Goal: Navigation & Orientation: Find specific page/section

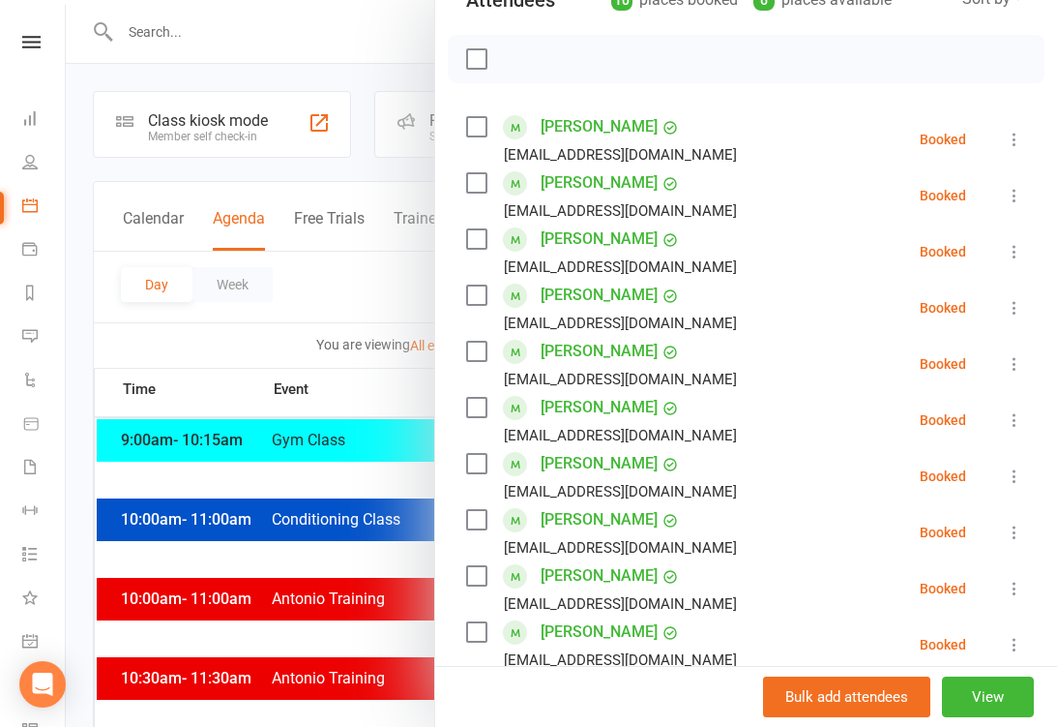
scroll to position [242, 0]
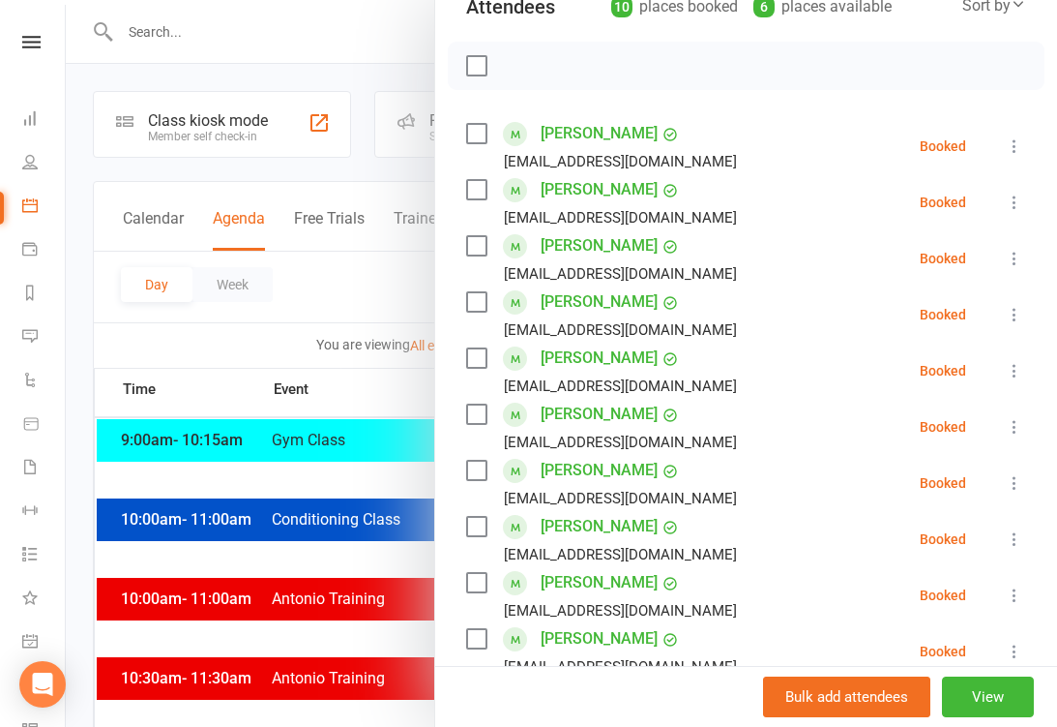
click at [361, 472] on div at bounding box center [562, 363] width 992 height 727
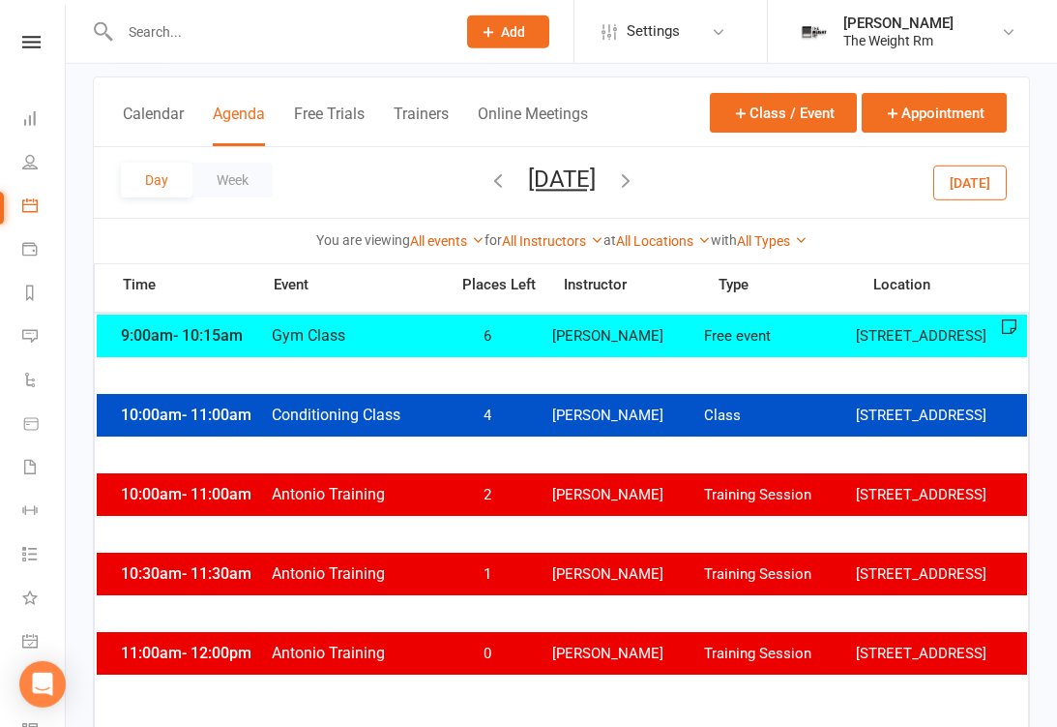
click at [598, 507] on div "10:00am - 11:00am Antonio Training 2 [PERSON_NAME] Training Session [STREET_ADD…" at bounding box center [562, 494] width 931 height 43
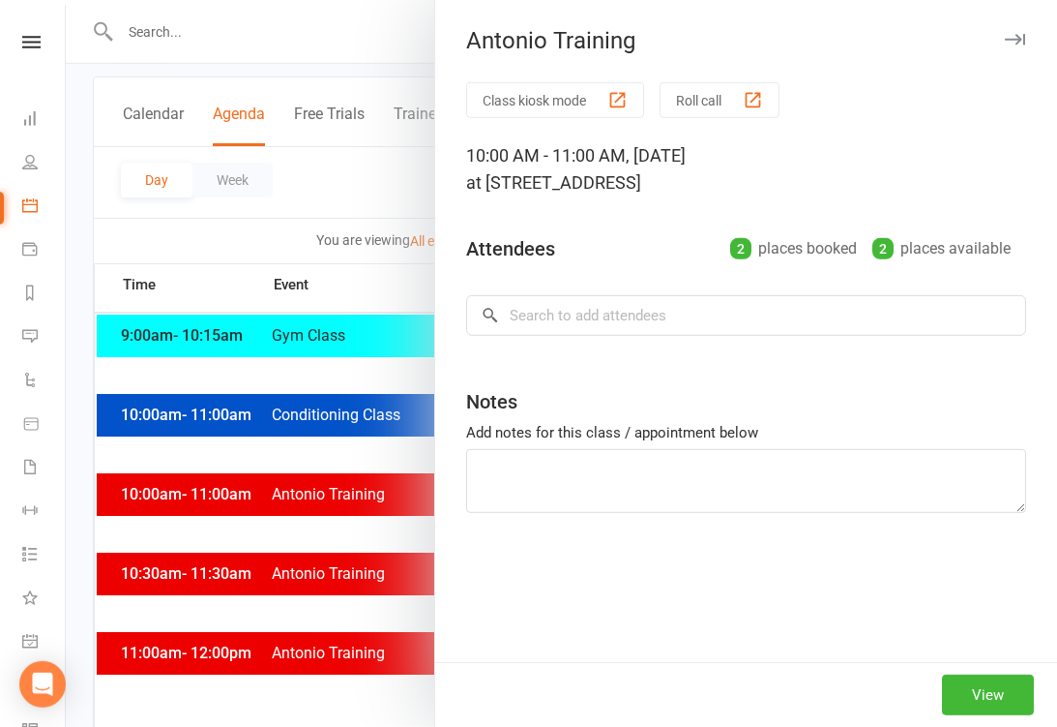
scroll to position [105, 0]
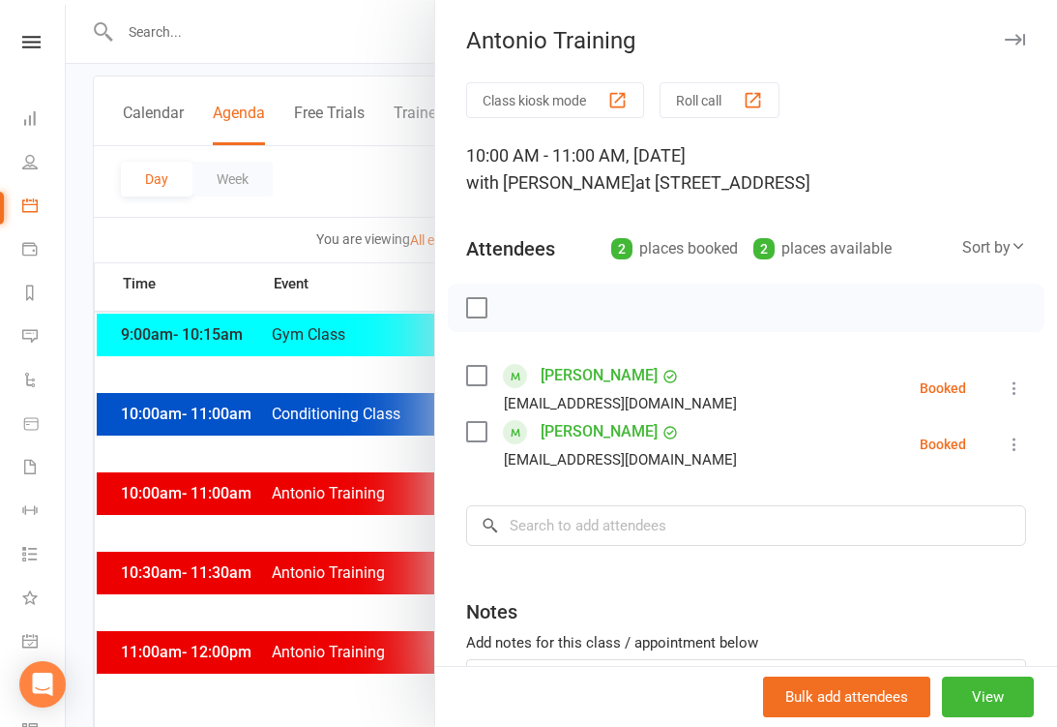
click at [331, 587] on div at bounding box center [562, 363] width 992 height 727
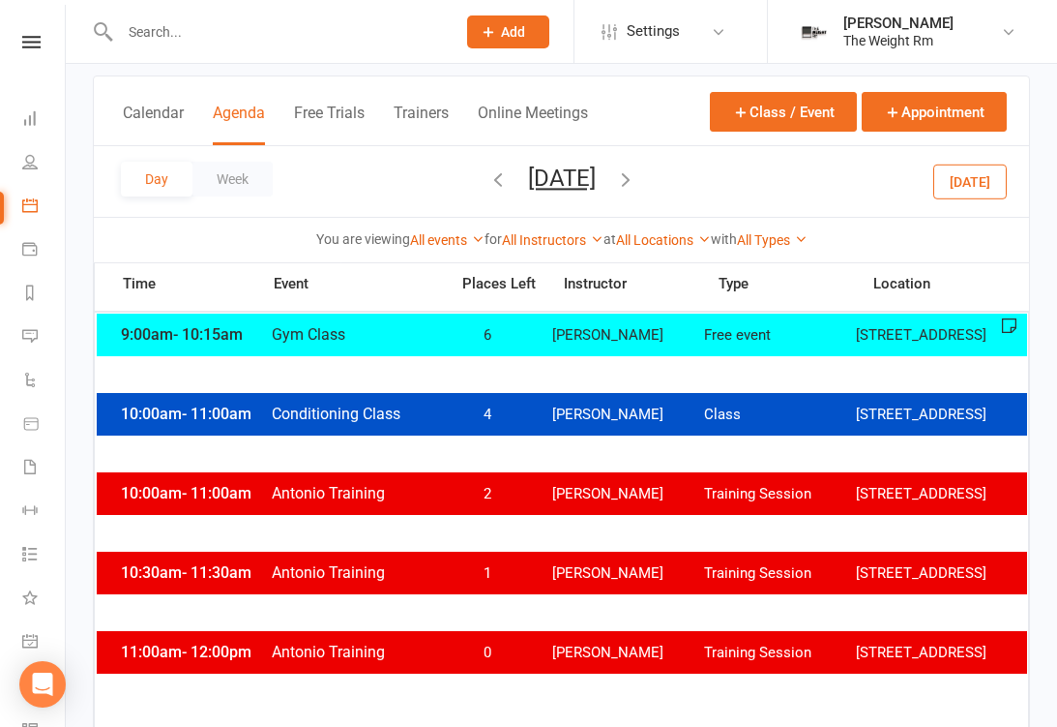
click at [385, 581] on span "Antonio Training" at bounding box center [354, 572] width 166 height 18
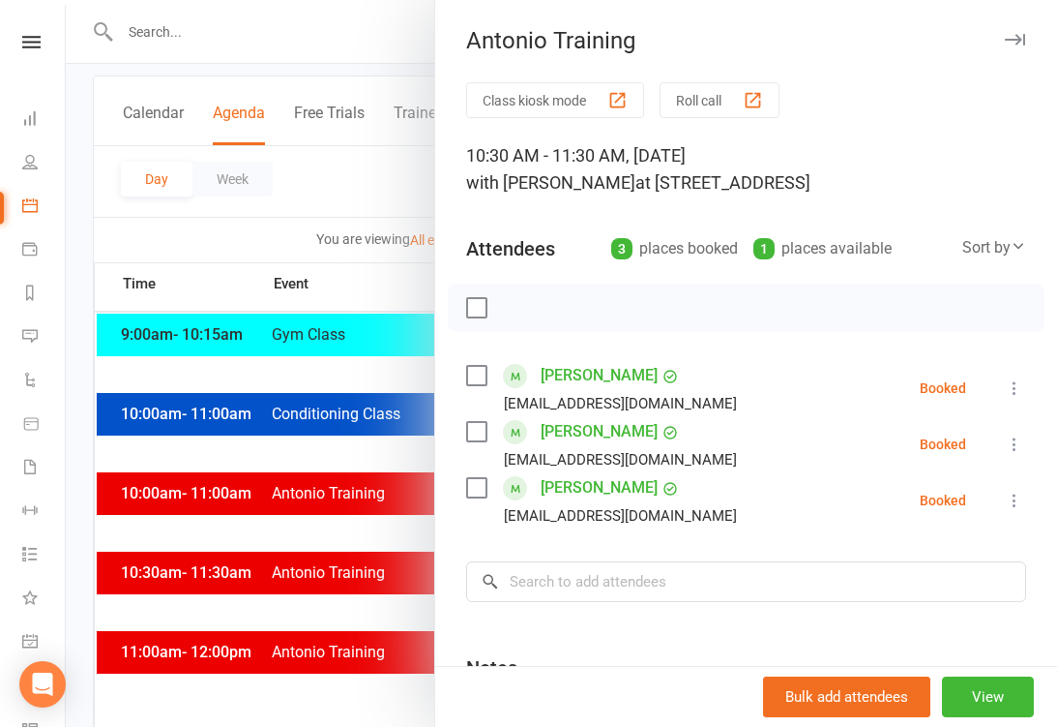
click at [333, 638] on div at bounding box center [562, 363] width 992 height 727
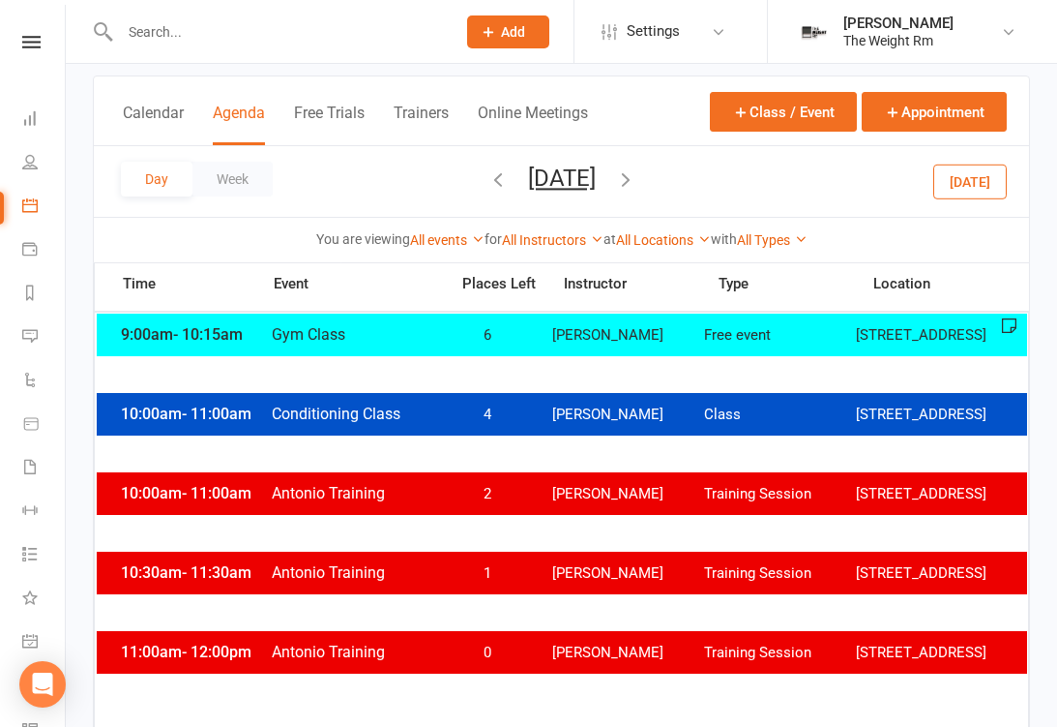
click at [377, 661] on span "Antonio Training" at bounding box center [354, 651] width 166 height 18
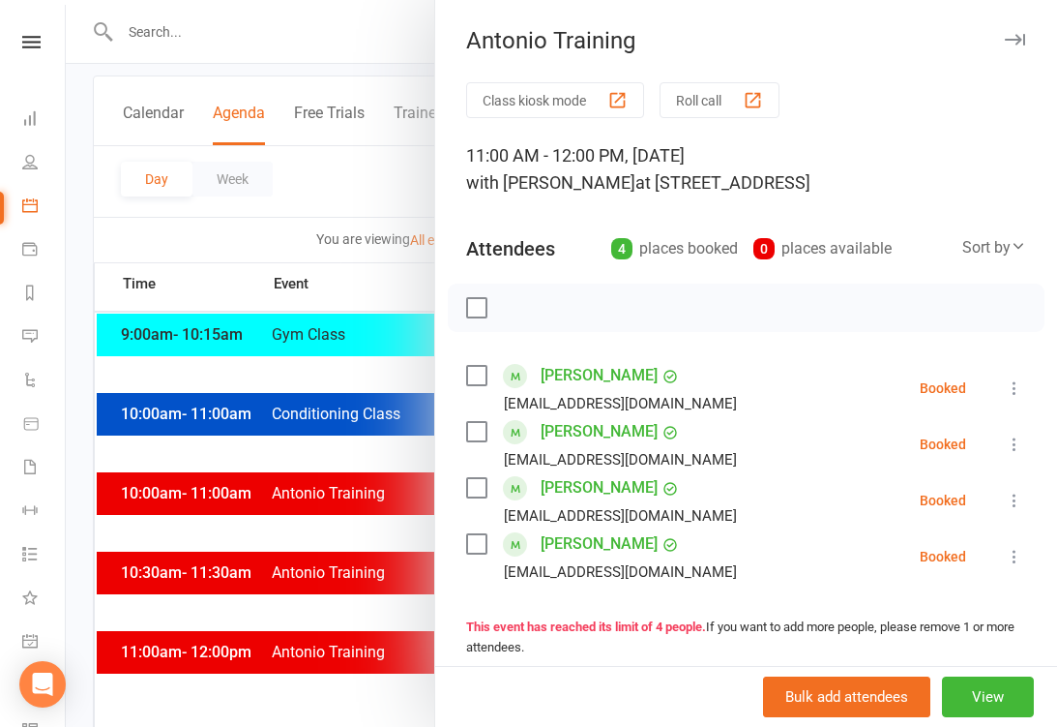
click at [323, 676] on div at bounding box center [562, 363] width 992 height 727
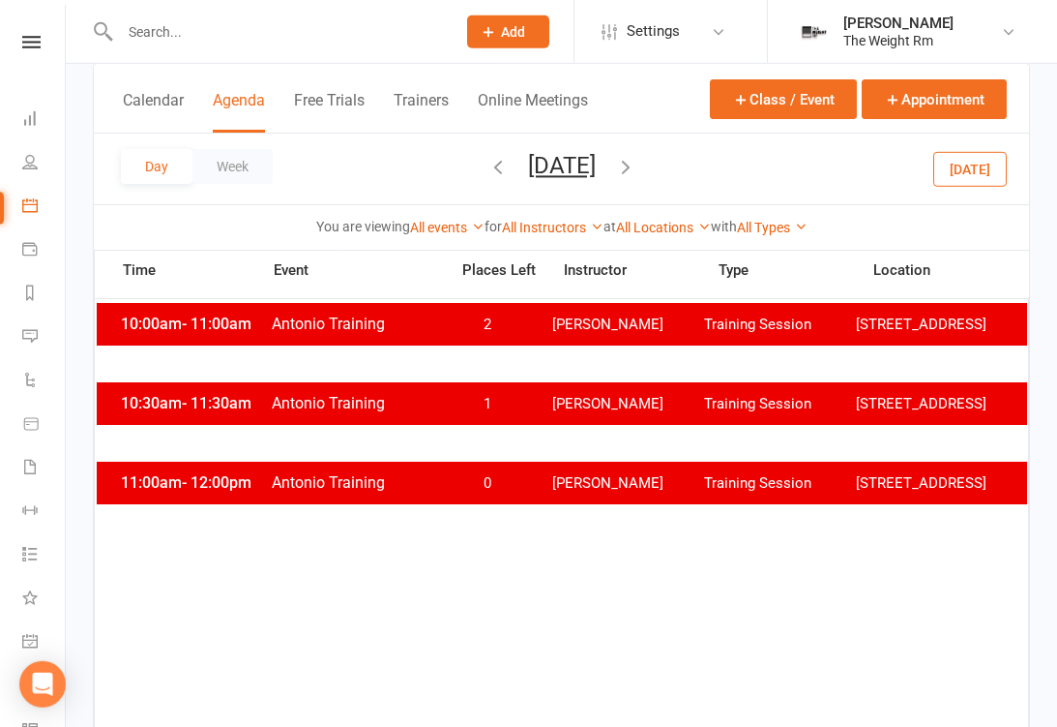
scroll to position [269, 0]
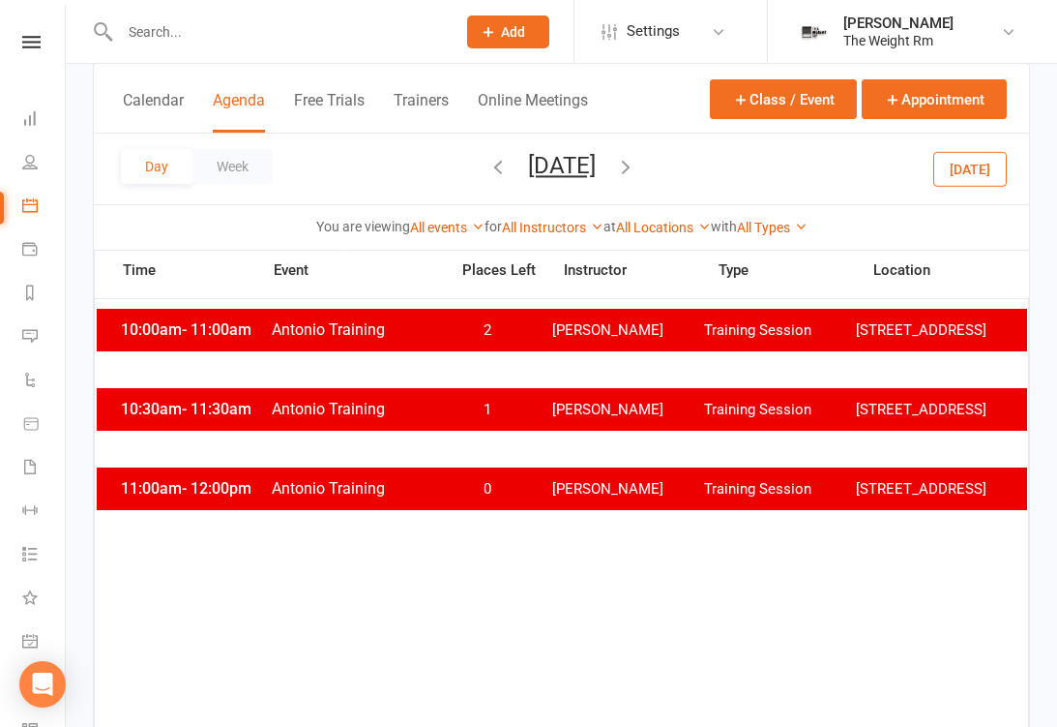
click at [455, 510] on div "11:00am - 12:00pm Antonio Training 0 [PERSON_NAME] Training Session [STREET_ADD…" at bounding box center [562, 488] width 931 height 43
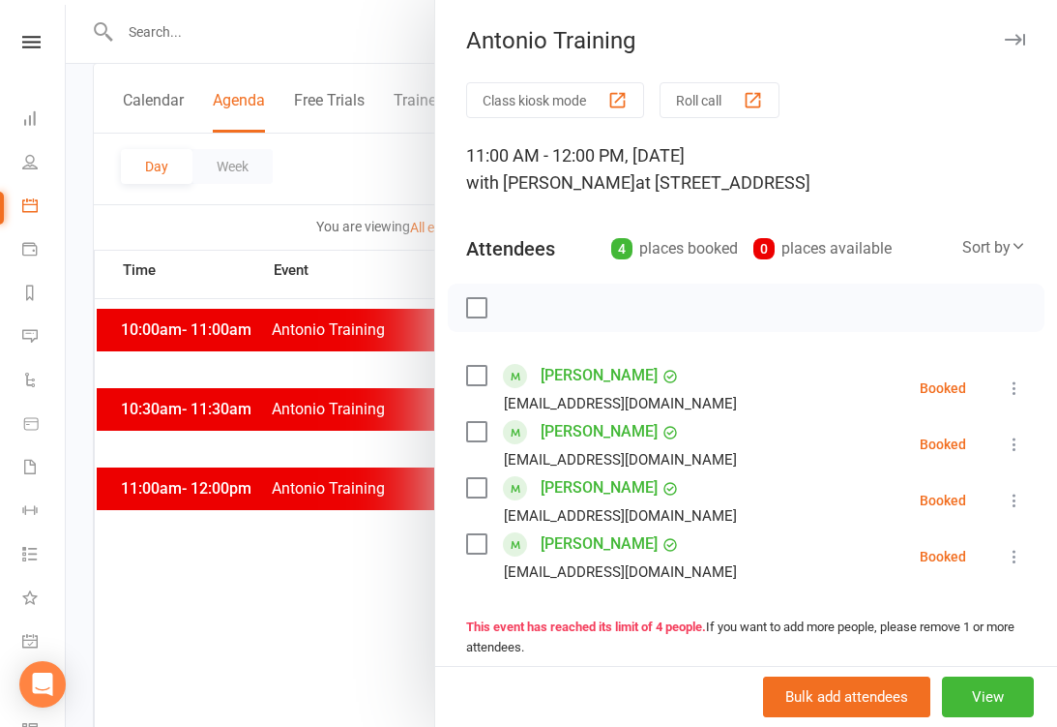
click at [331, 519] on div at bounding box center [562, 363] width 992 height 727
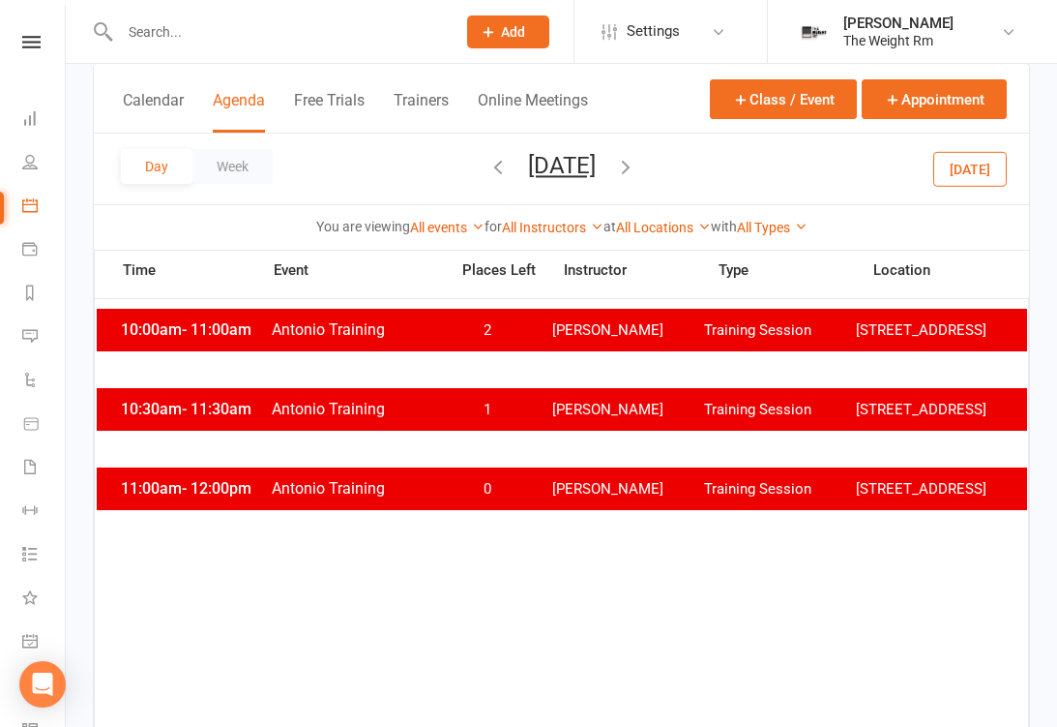
click at [451, 417] on div "10:30am - 11:30am Antonio Training 1 [PERSON_NAME] Training Session [STREET_ADD…" at bounding box center [562, 409] width 931 height 43
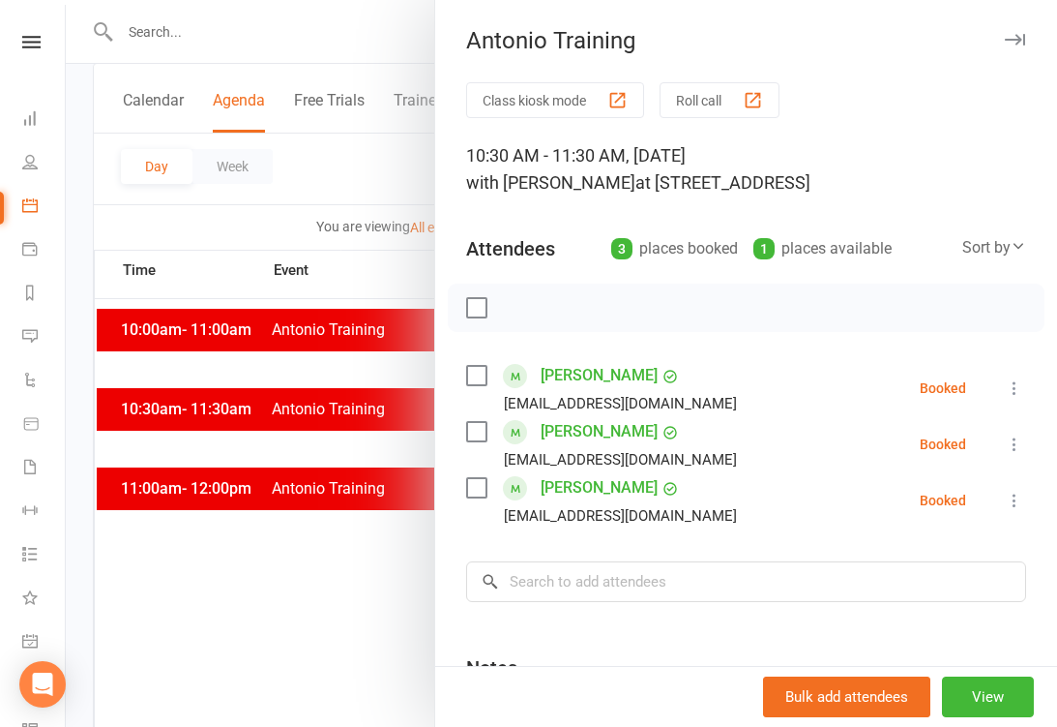
click at [322, 459] on div at bounding box center [562, 363] width 992 height 727
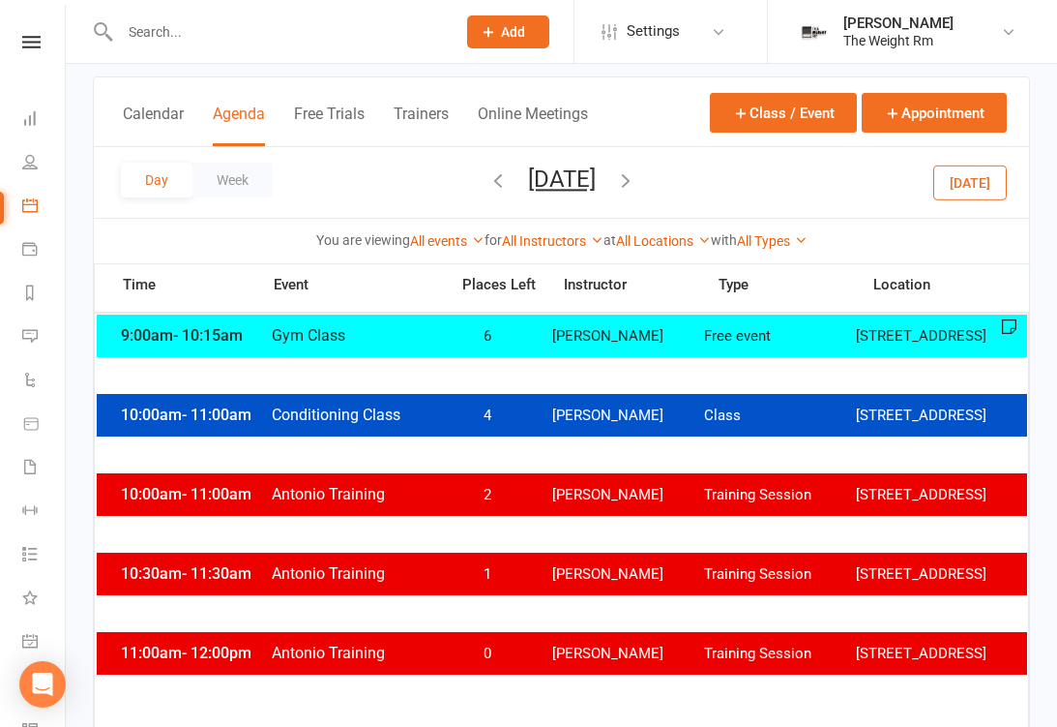
scroll to position [0, 0]
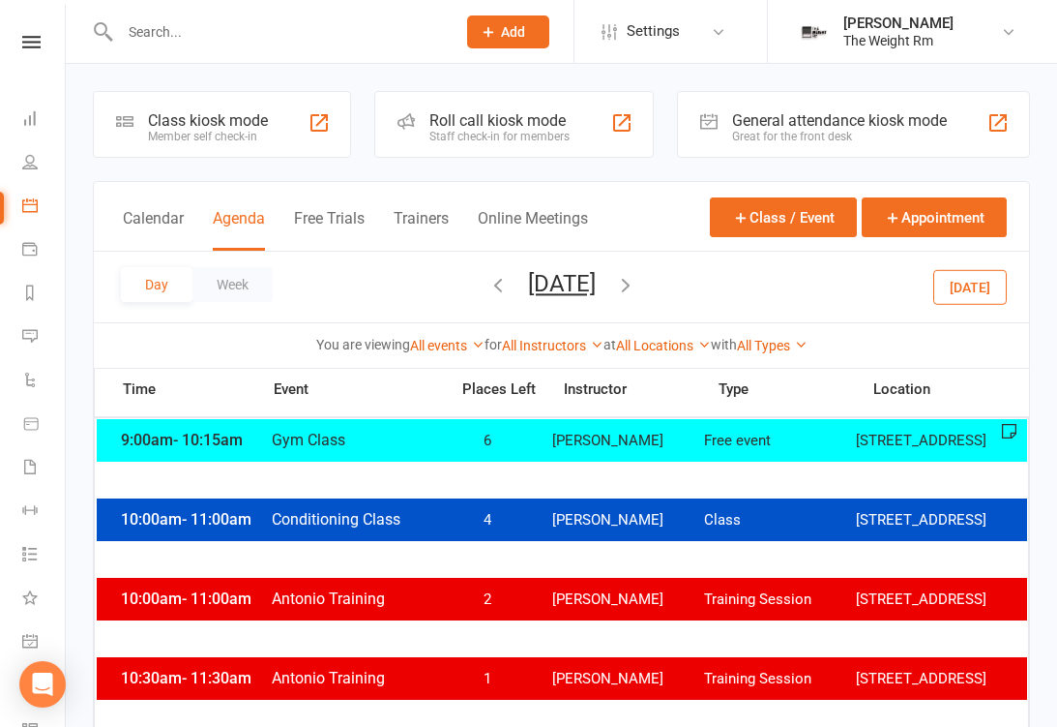
click at [163, 217] on button "Calendar" at bounding box center [153, 230] width 61 height 42
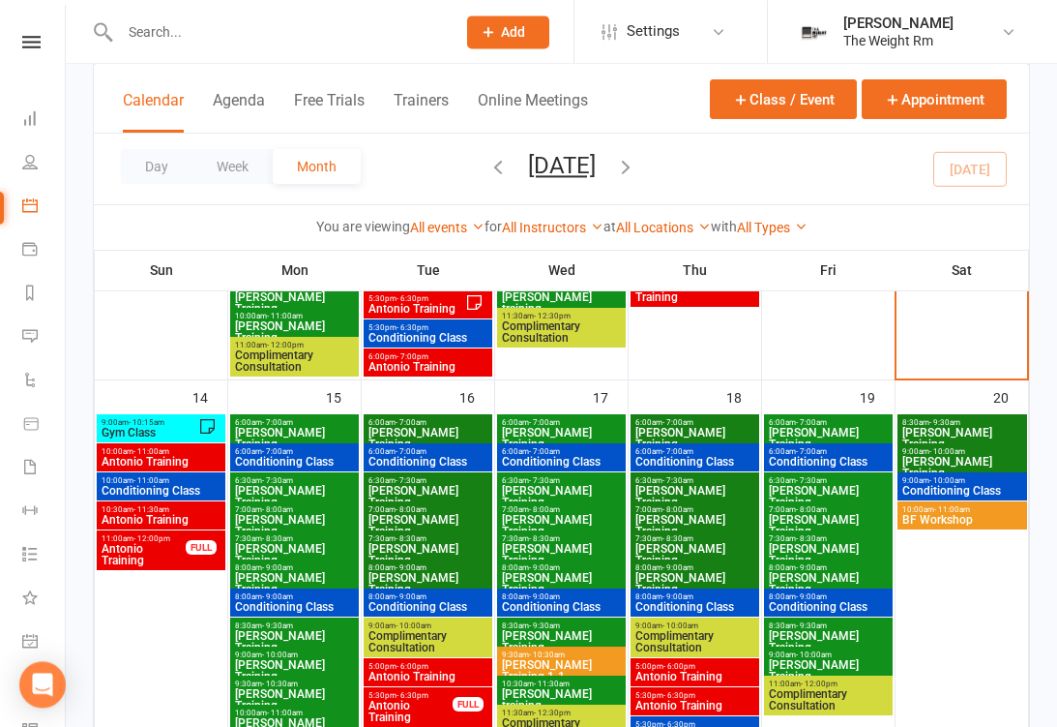
click at [950, 525] on span "BF Workshop" at bounding box center [963, 520] width 122 height 12
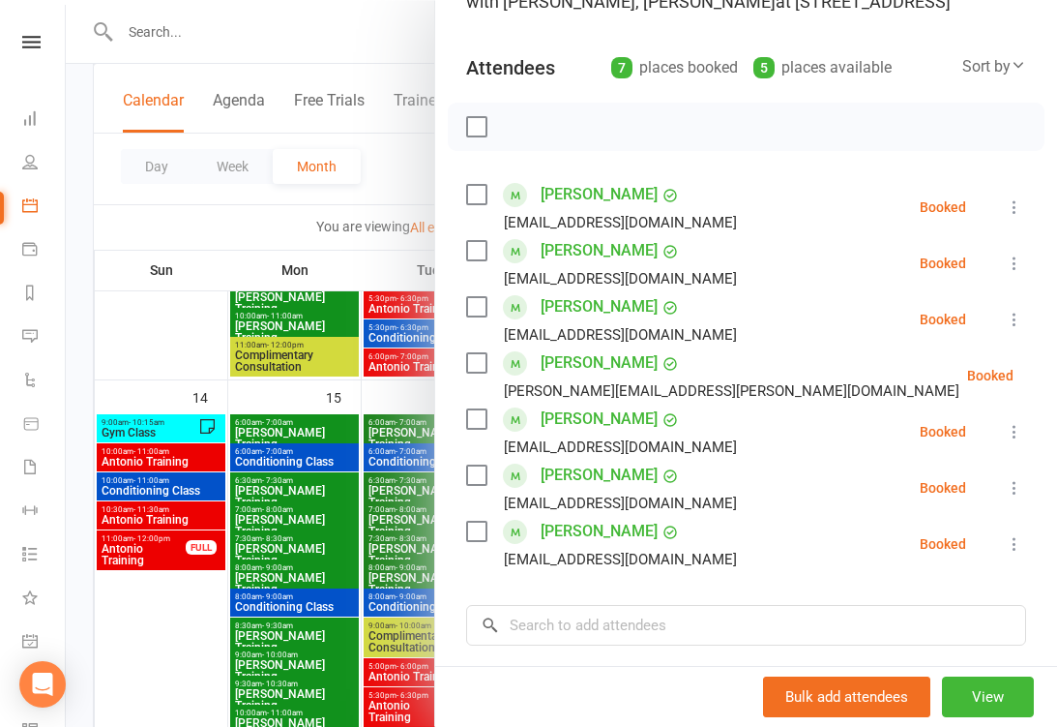
scroll to position [139, 0]
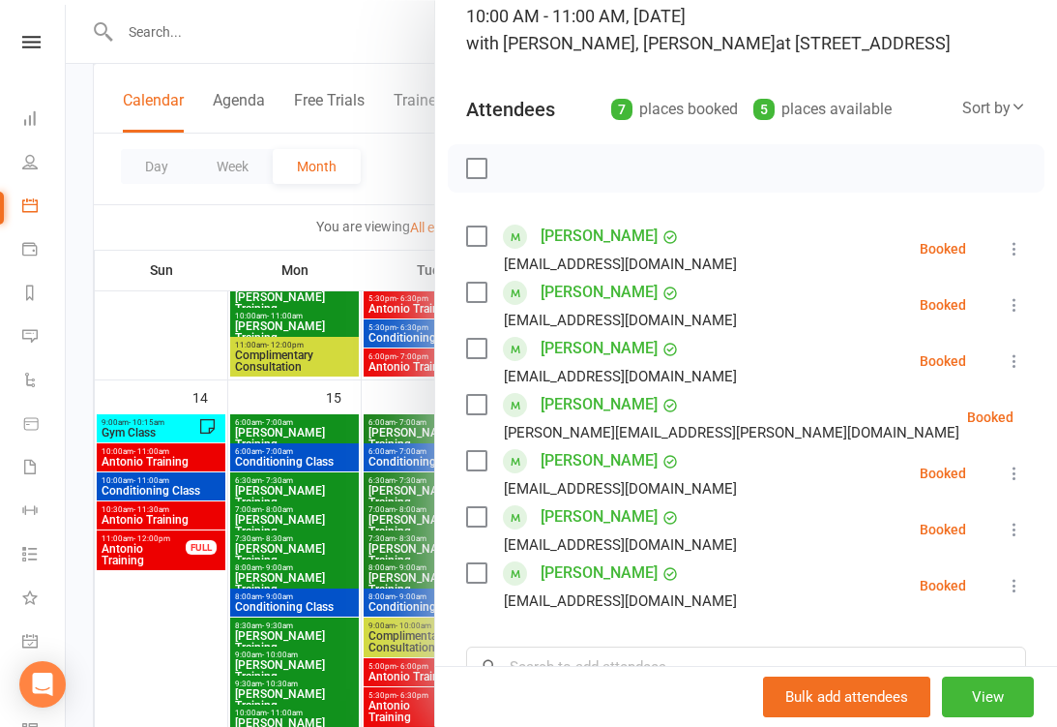
click at [322, 477] on div at bounding box center [562, 363] width 992 height 727
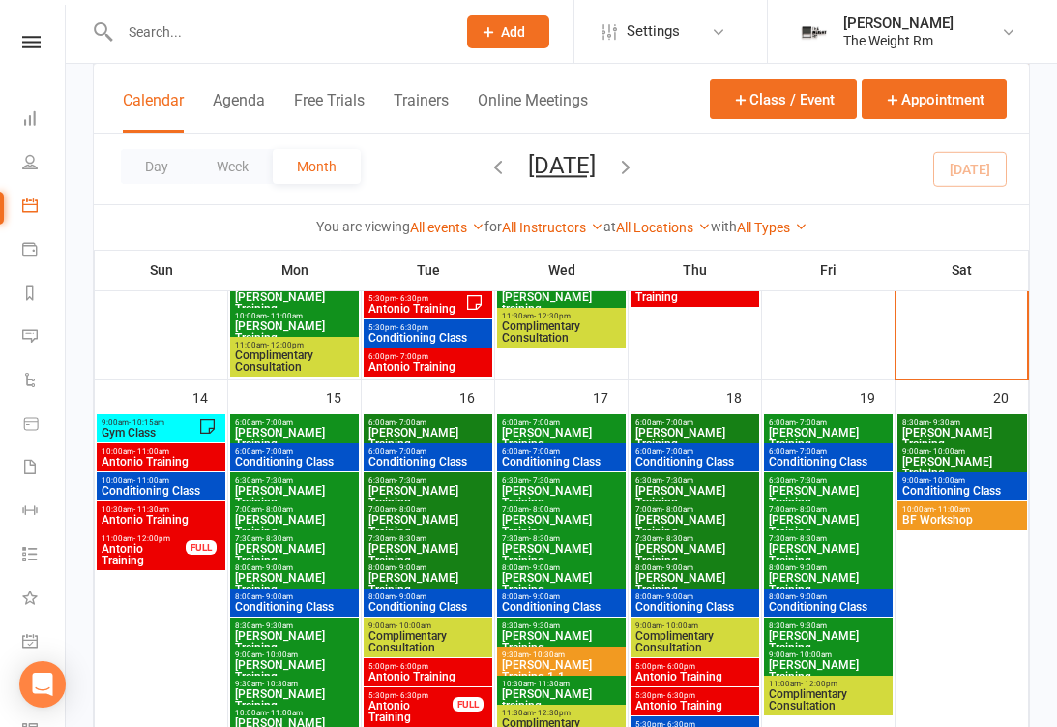
click at [950, 432] on span "[PERSON_NAME] Training" at bounding box center [963, 438] width 122 height 23
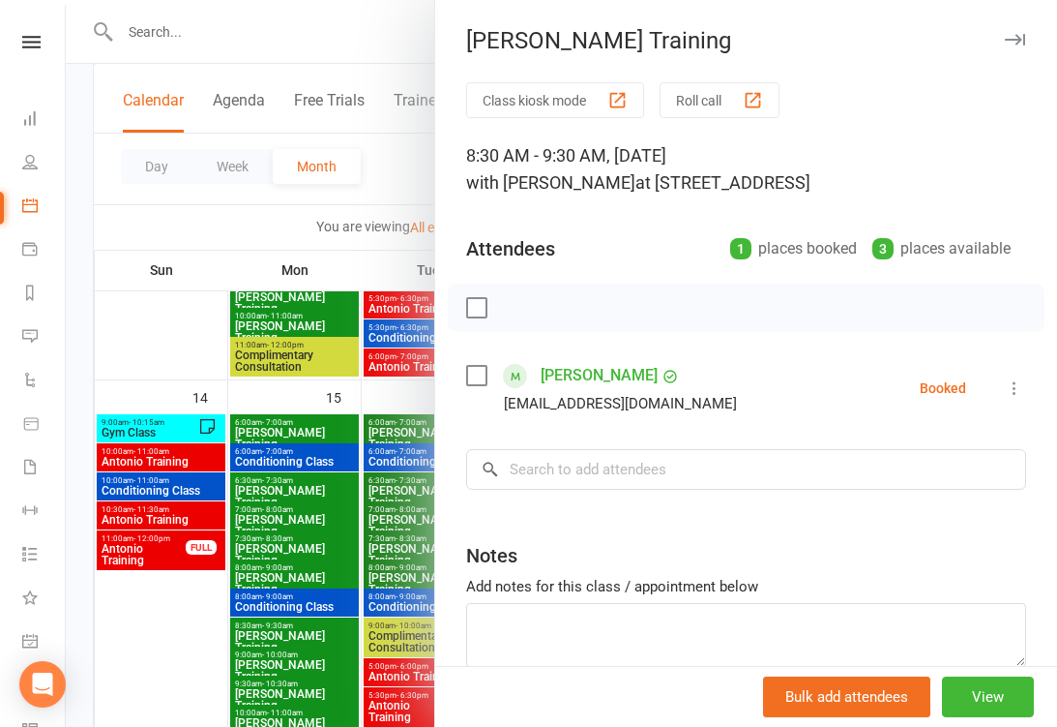
click at [325, 537] on div at bounding box center [562, 363] width 992 height 727
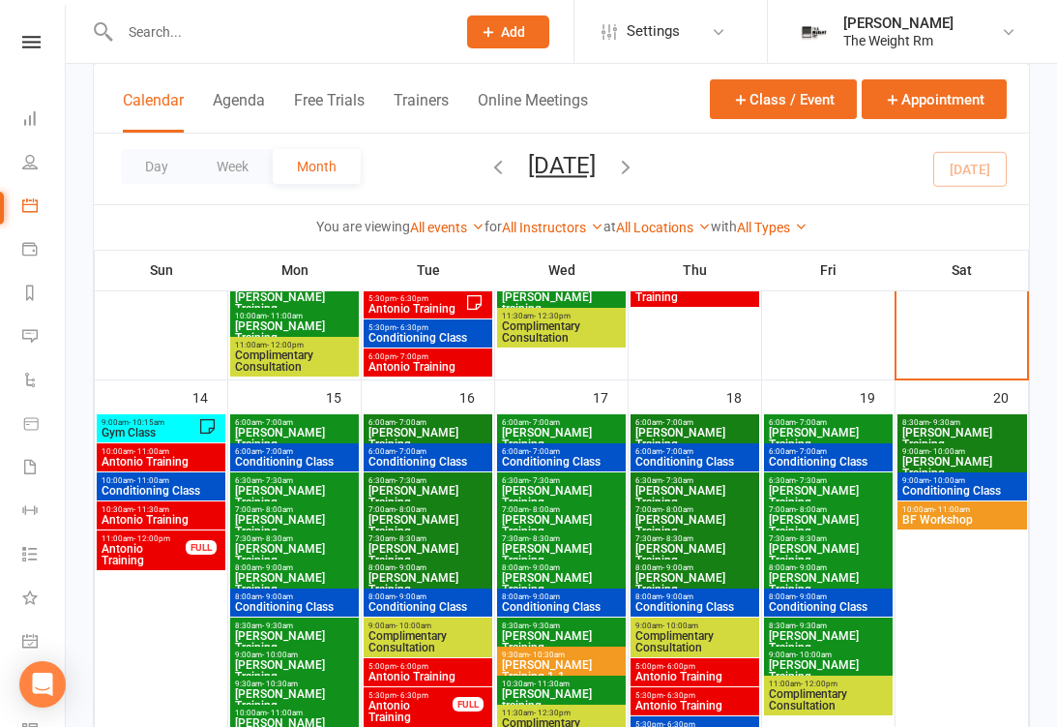
click at [960, 457] on span "[PERSON_NAME] Training" at bounding box center [963, 467] width 122 height 23
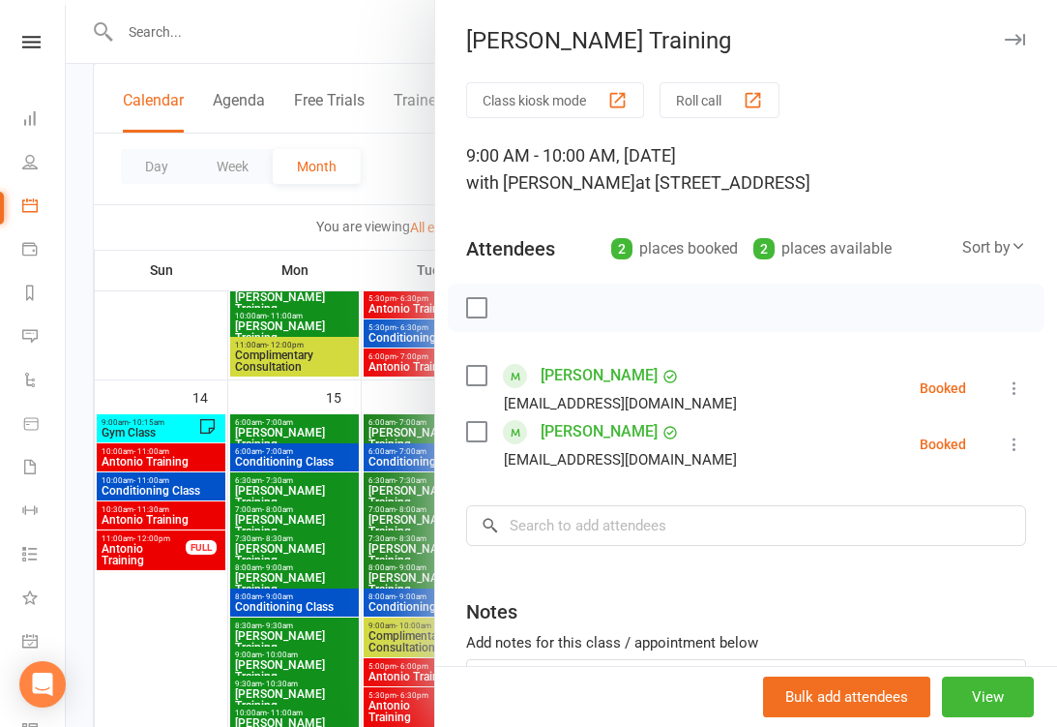
click at [333, 566] on div at bounding box center [562, 363] width 992 height 727
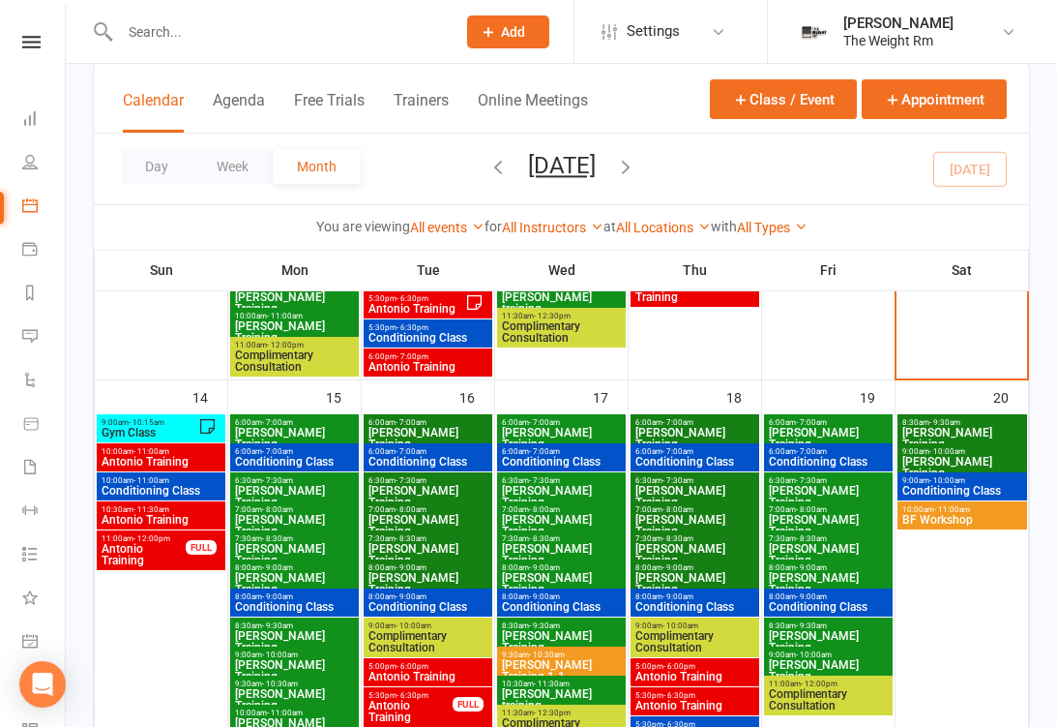
click at [966, 485] on span "Conditioning Class" at bounding box center [963, 491] width 122 height 12
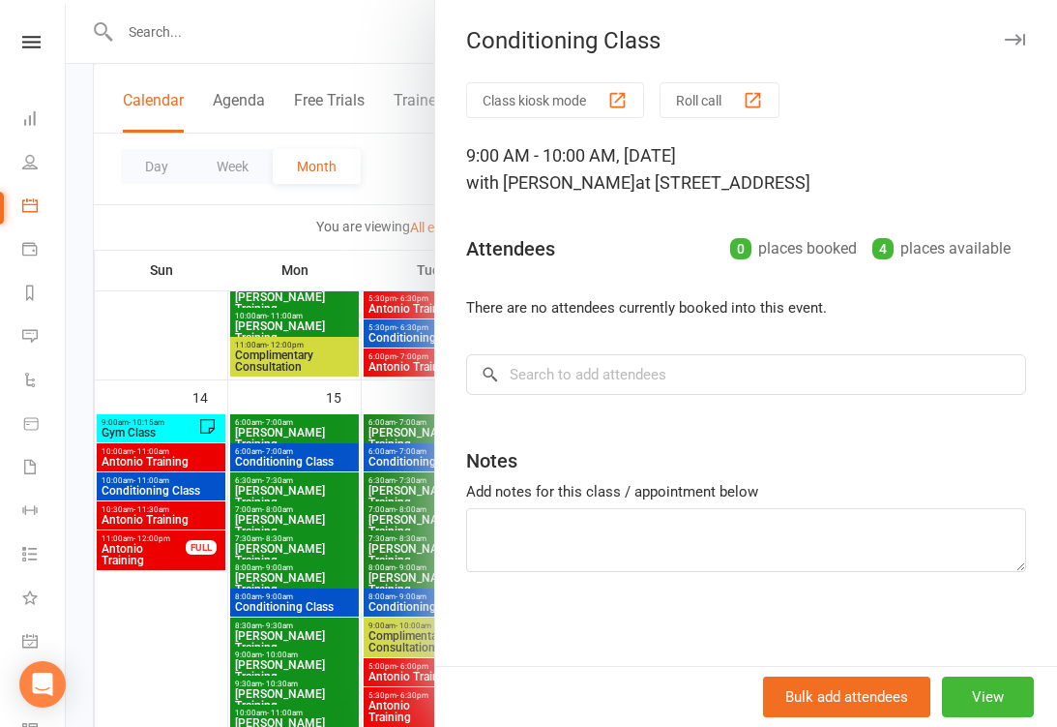
click at [316, 565] on div at bounding box center [562, 363] width 992 height 727
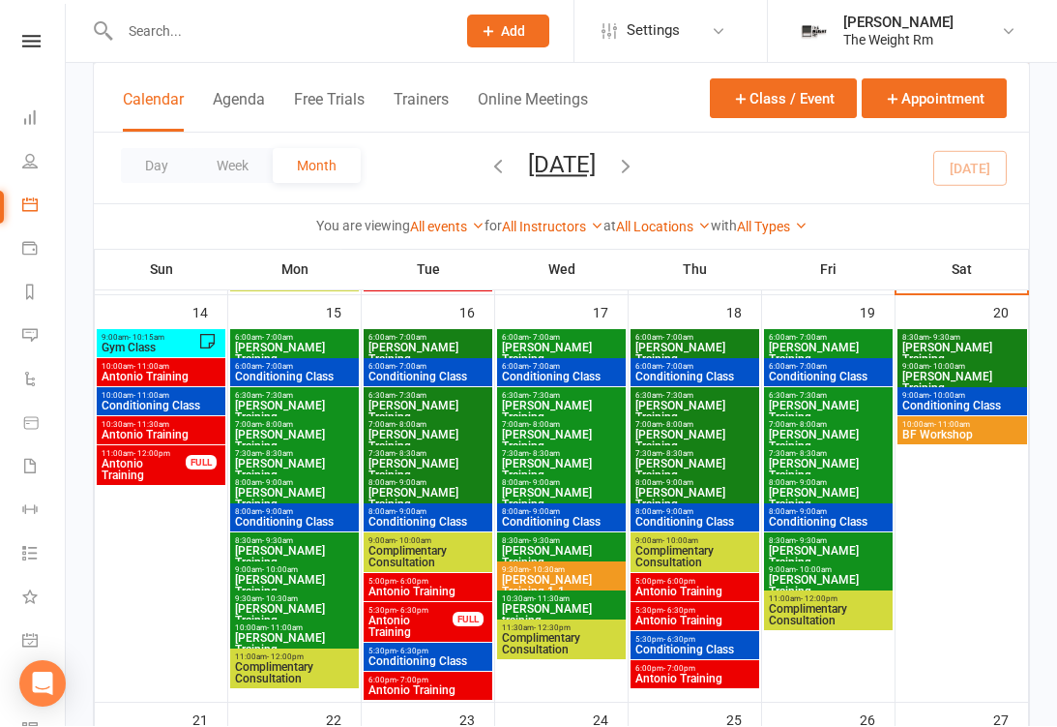
click at [456, 593] on span "Antonio Training" at bounding box center [428, 592] width 121 height 12
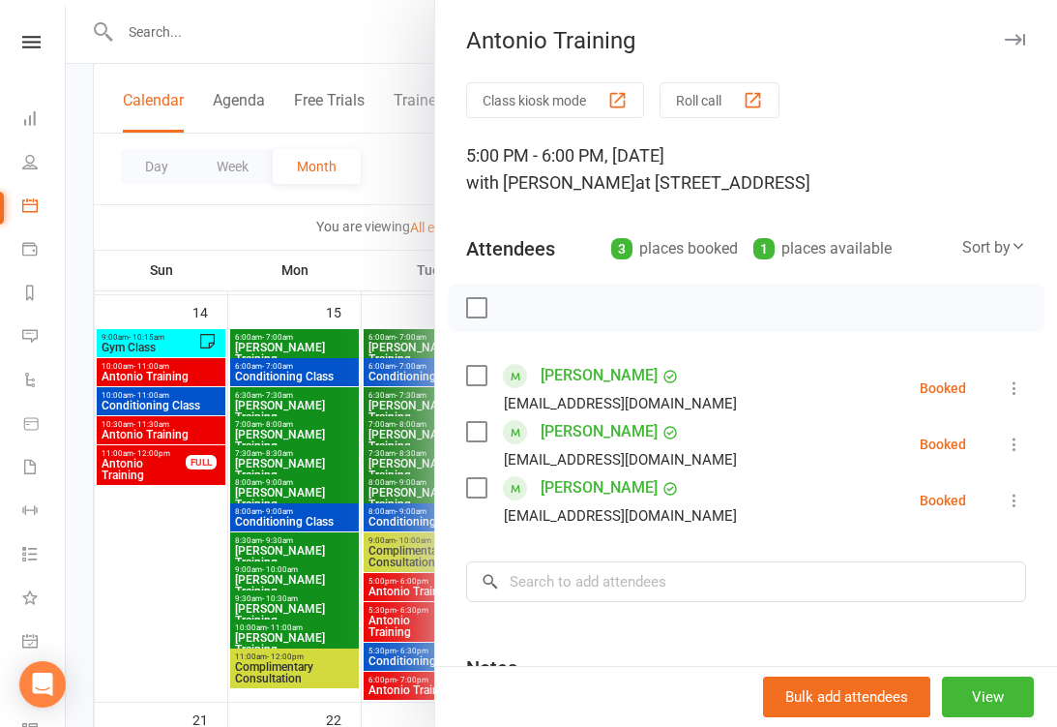
click at [304, 596] on div at bounding box center [562, 363] width 992 height 727
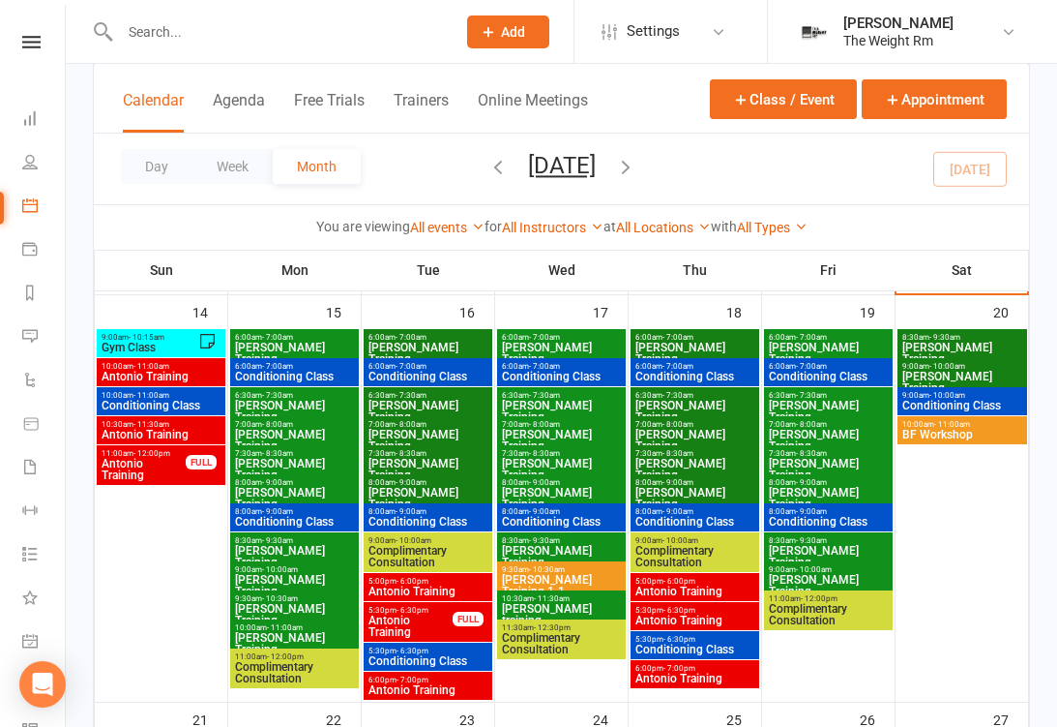
click at [402, 620] on span "Antonio Training" at bounding box center [411, 625] width 86 height 23
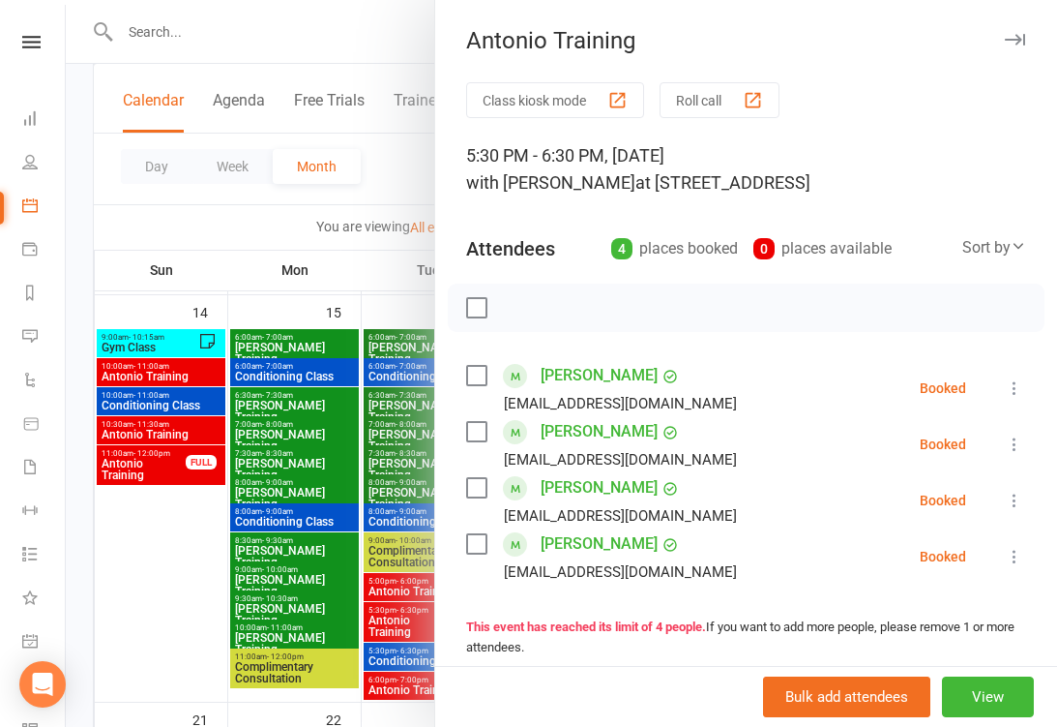
click at [313, 607] on div at bounding box center [562, 363] width 992 height 727
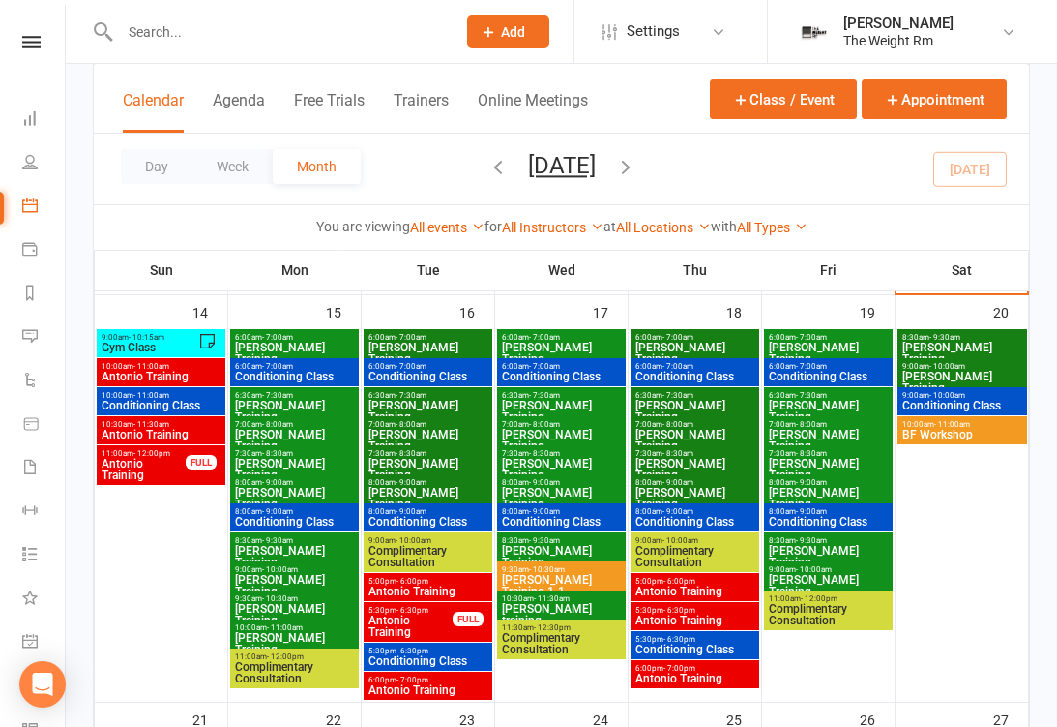
click at [692, 617] on span "Antonio Training" at bounding box center [695, 620] width 121 height 12
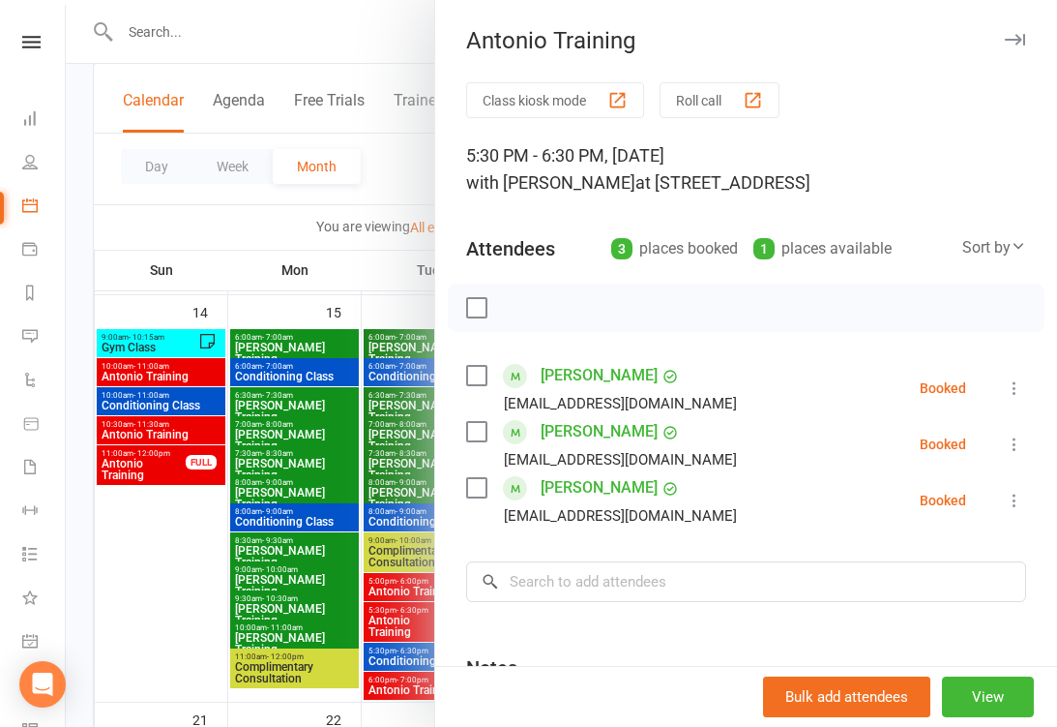
click at [322, 585] on div at bounding box center [562, 363] width 992 height 727
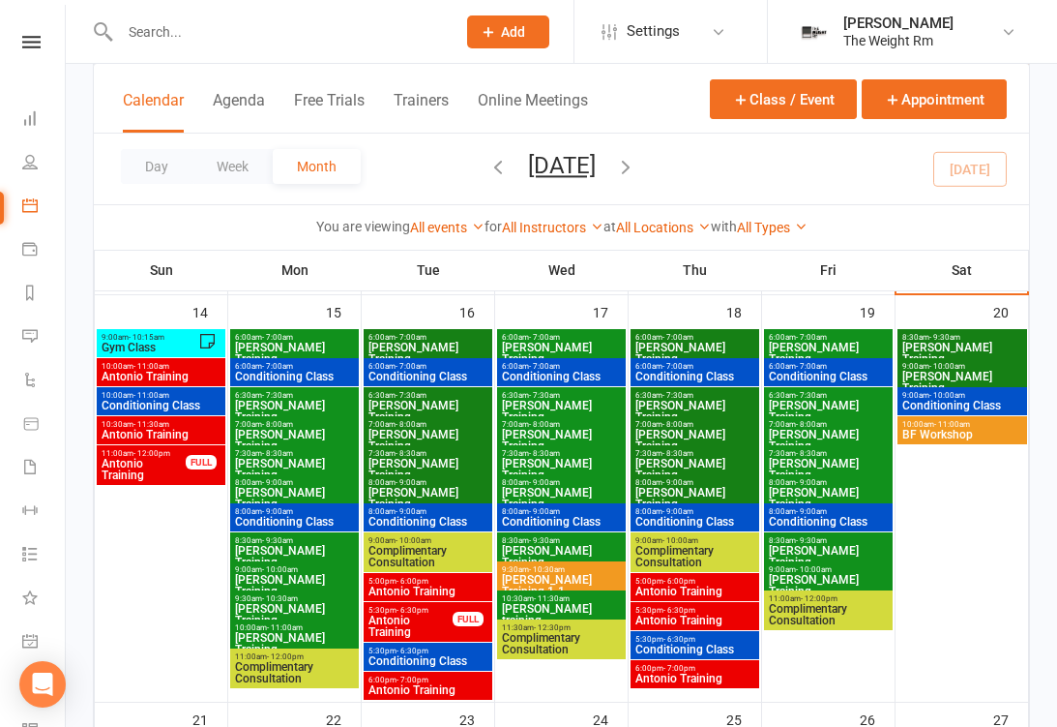
click at [715, 588] on span "Antonio Training" at bounding box center [695, 591] width 121 height 12
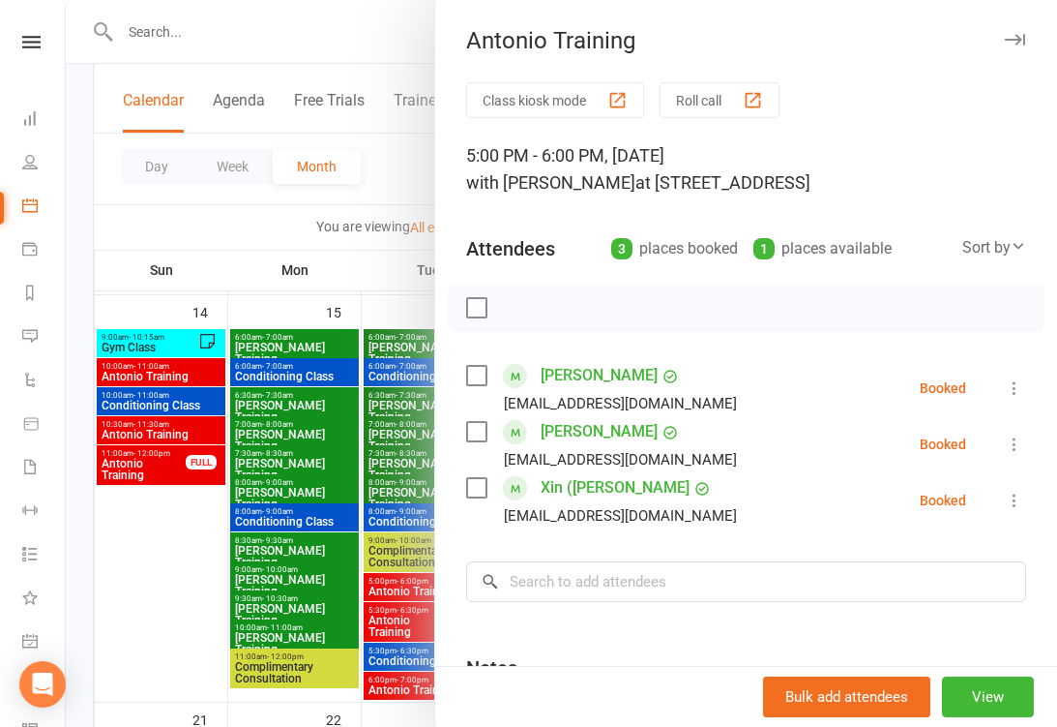
click at [329, 602] on div at bounding box center [562, 363] width 992 height 727
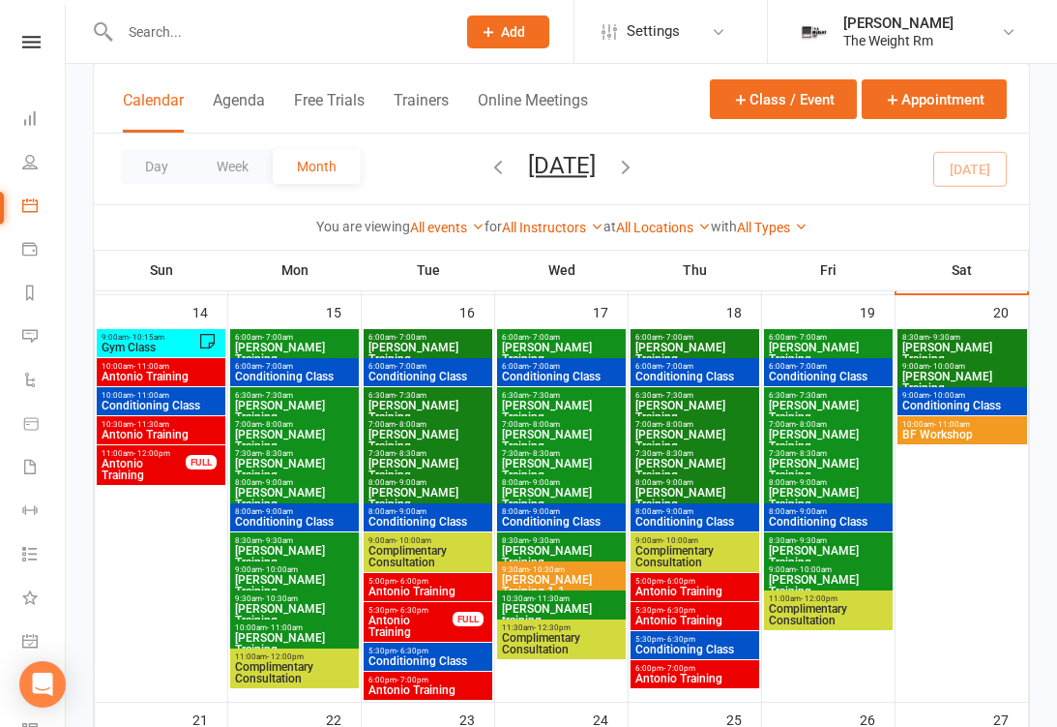
click at [423, 684] on span "Antonio Training" at bounding box center [428, 690] width 121 height 12
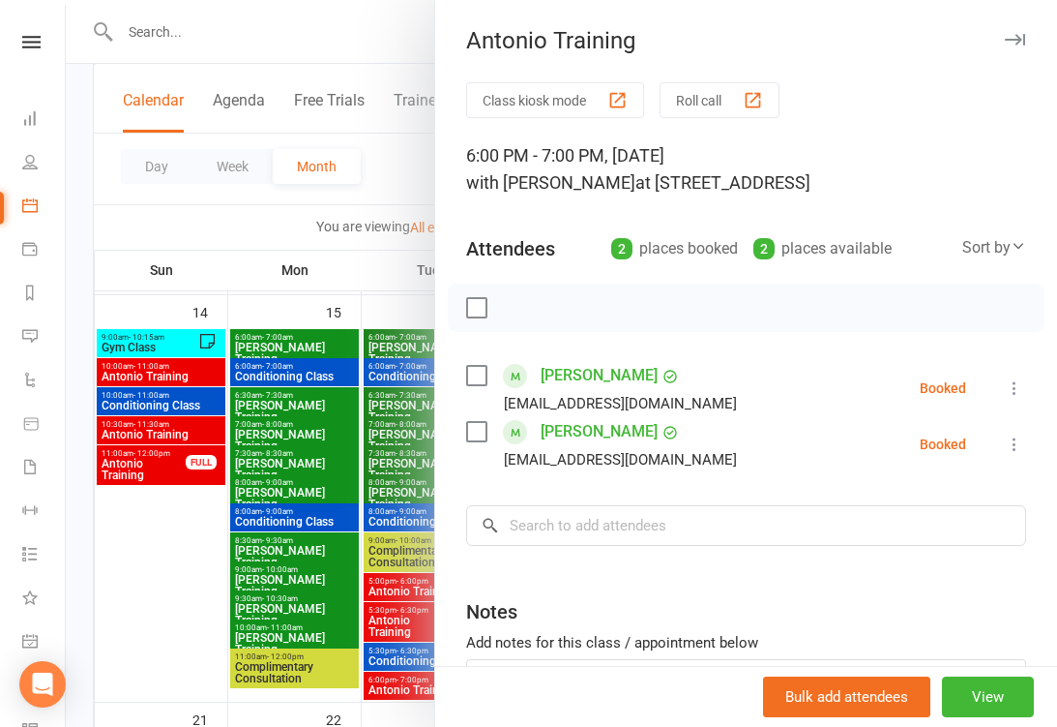
click at [307, 604] on div at bounding box center [562, 363] width 992 height 727
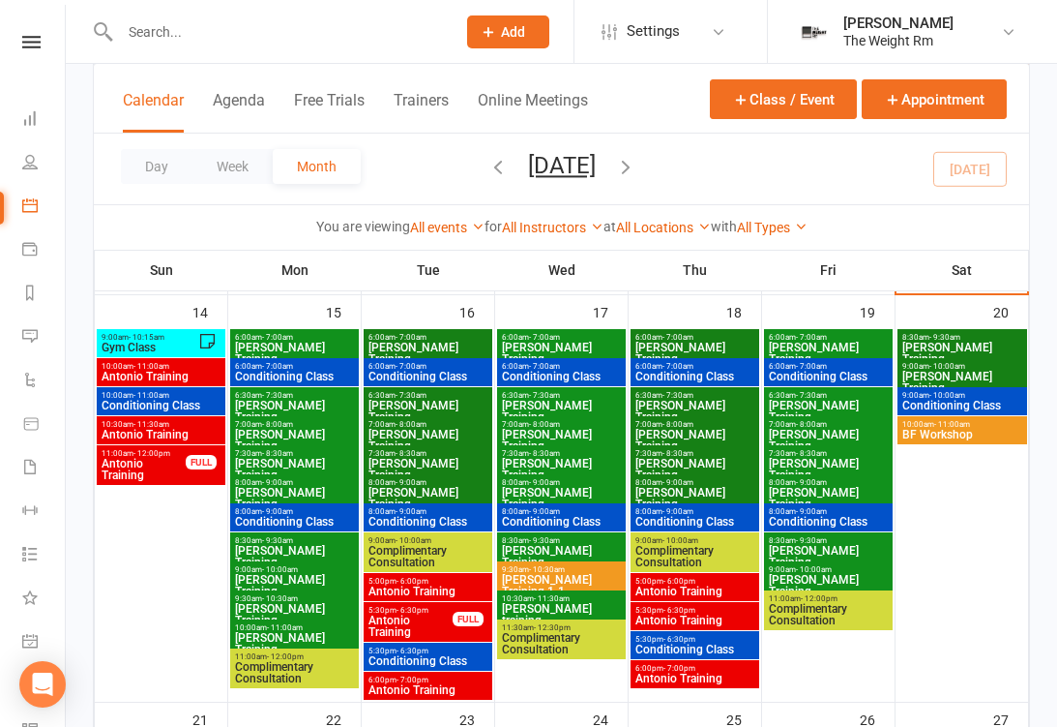
click at [703, 669] on span "6:00pm - 7:00pm" at bounding box center [695, 668] width 121 height 9
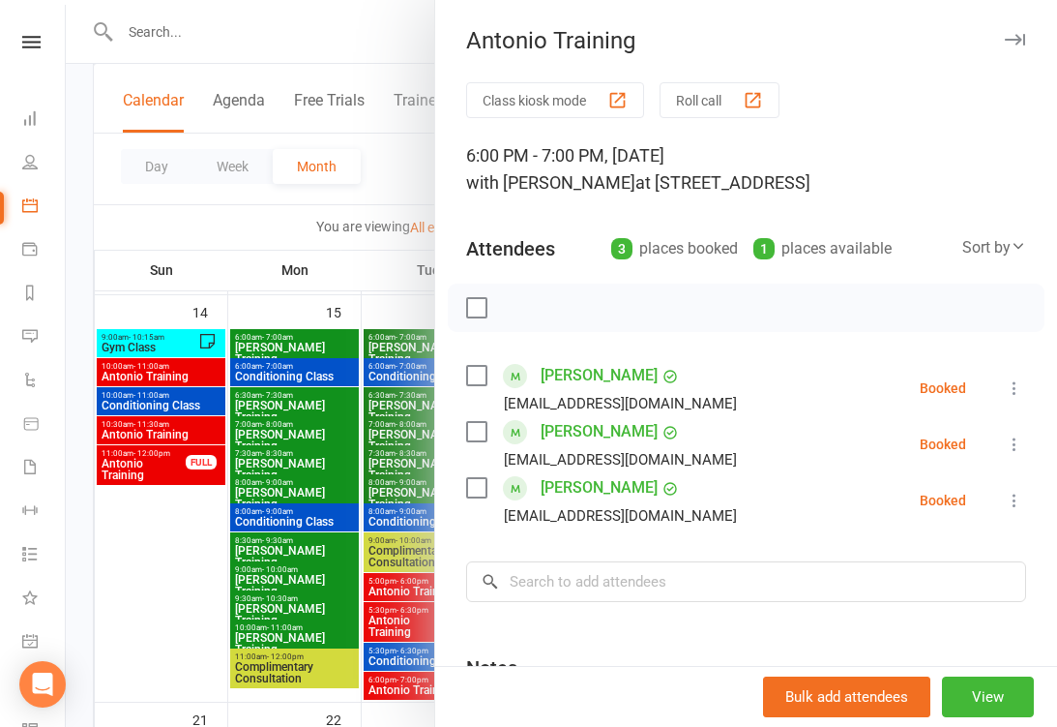
click at [360, 611] on div at bounding box center [562, 363] width 992 height 727
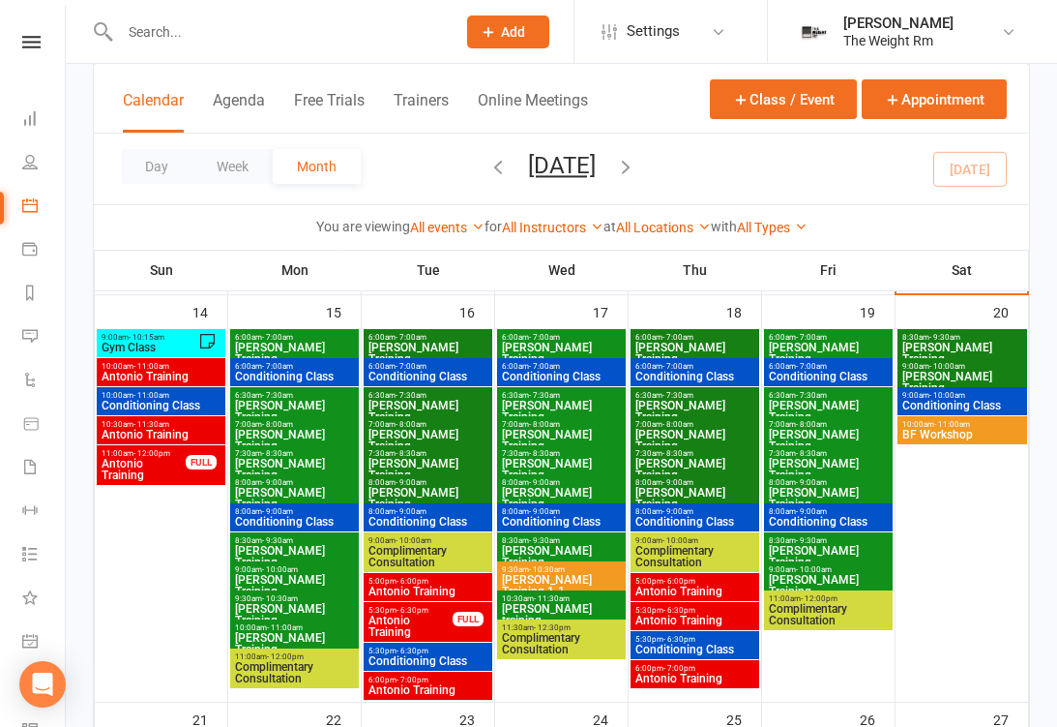
click at [970, 432] on span "BF Workshop" at bounding box center [963, 435] width 122 height 12
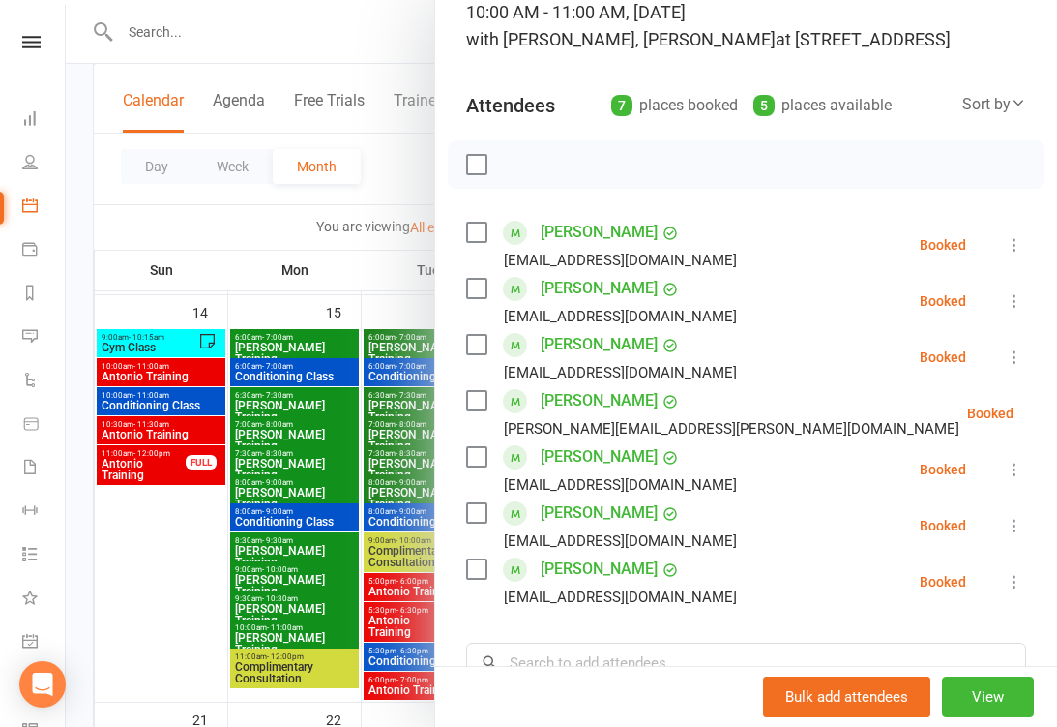
scroll to position [140, 0]
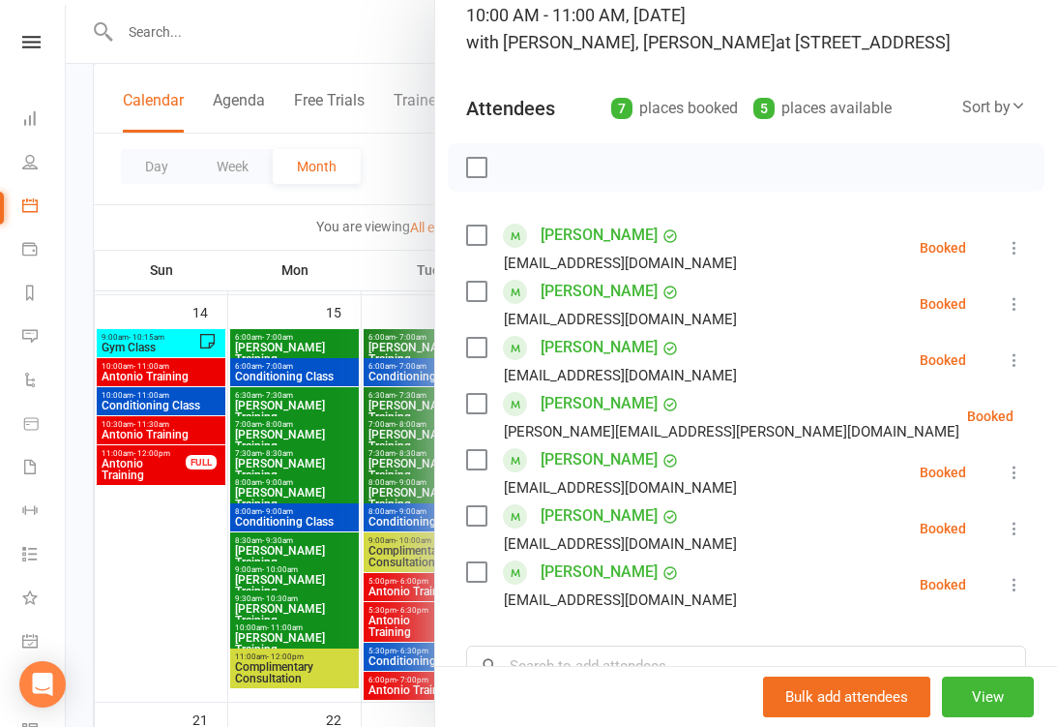
click at [332, 525] on div at bounding box center [562, 363] width 992 height 727
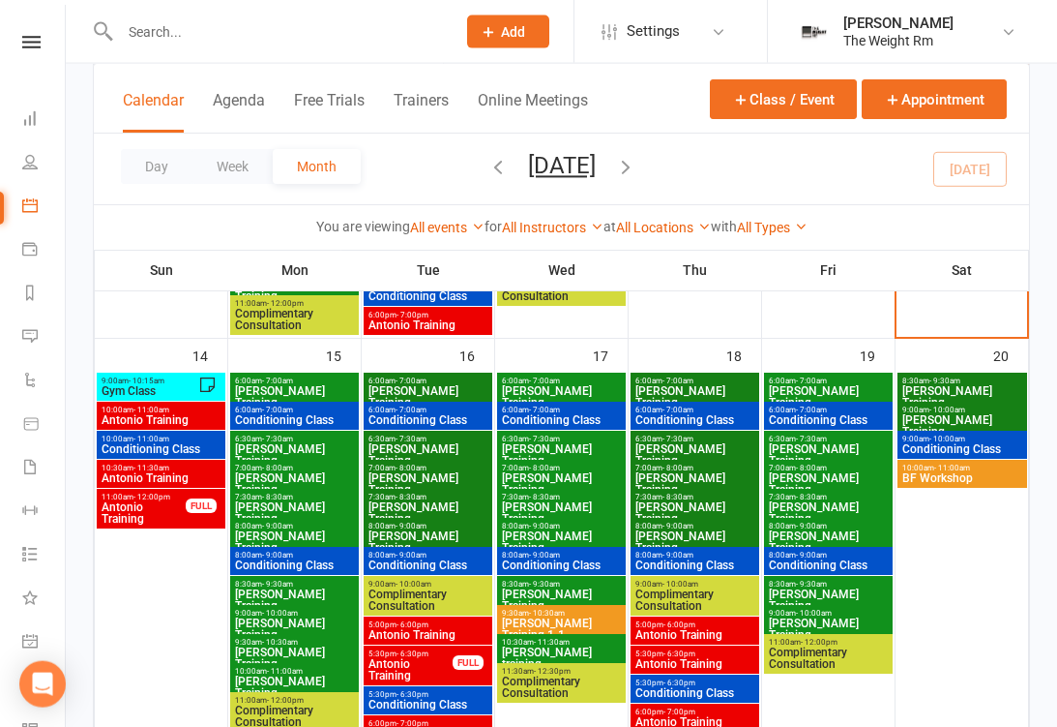
click at [190, 415] on span "Antonio Training" at bounding box center [161, 420] width 121 height 12
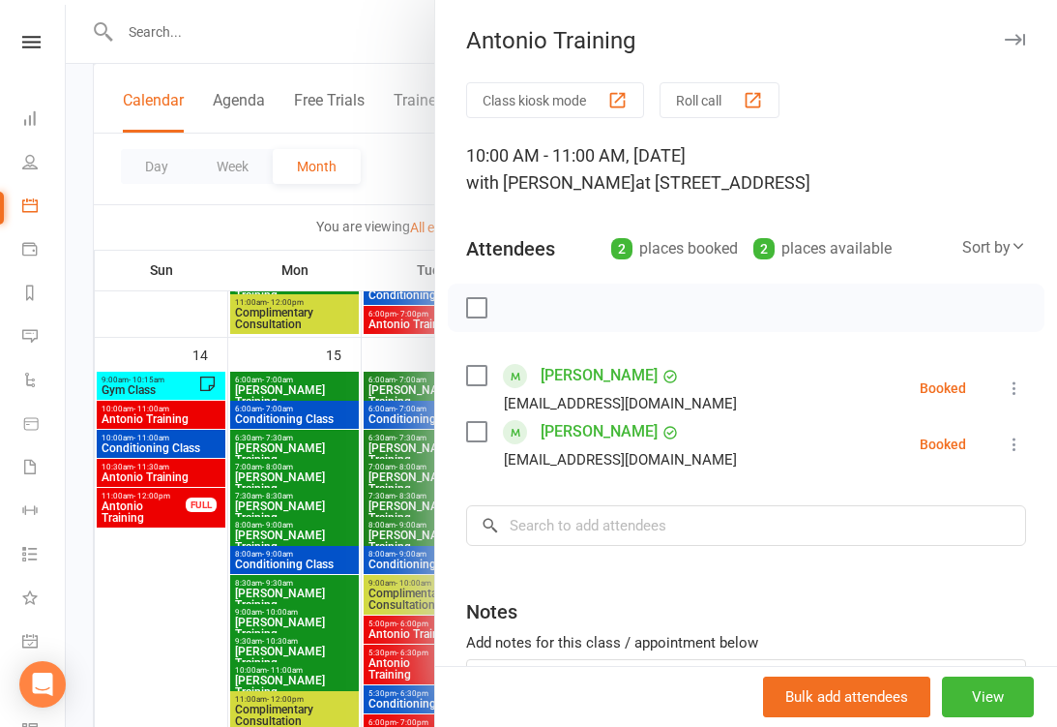
click at [192, 451] on div at bounding box center [562, 363] width 992 height 727
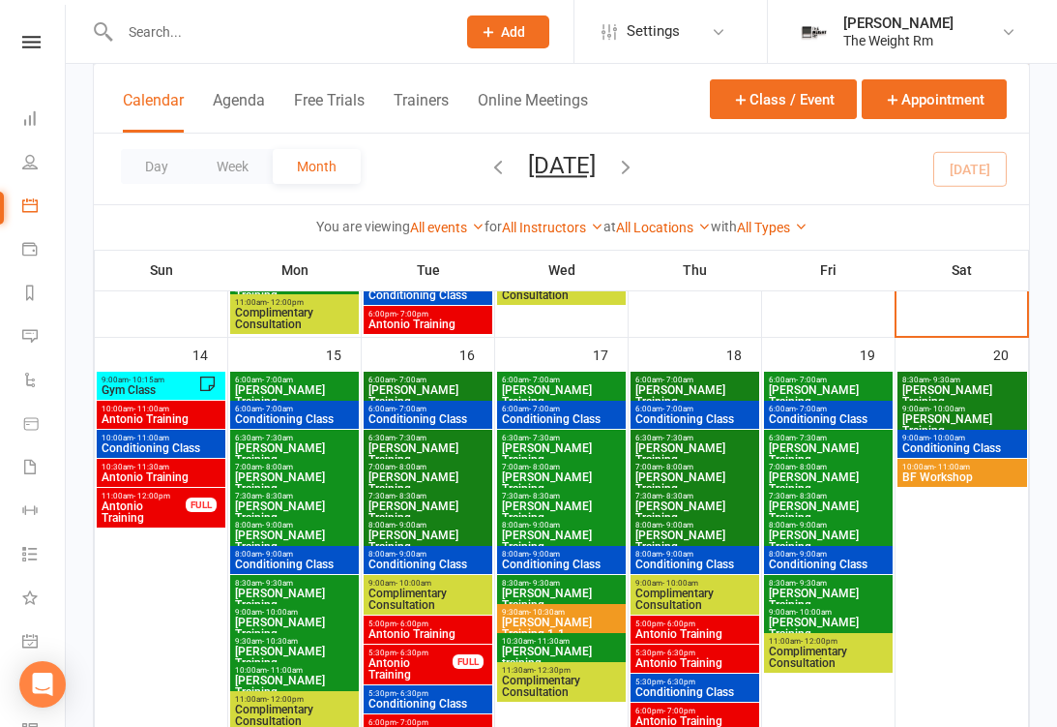
click at [182, 479] on span "Antonio Training" at bounding box center [161, 477] width 121 height 12
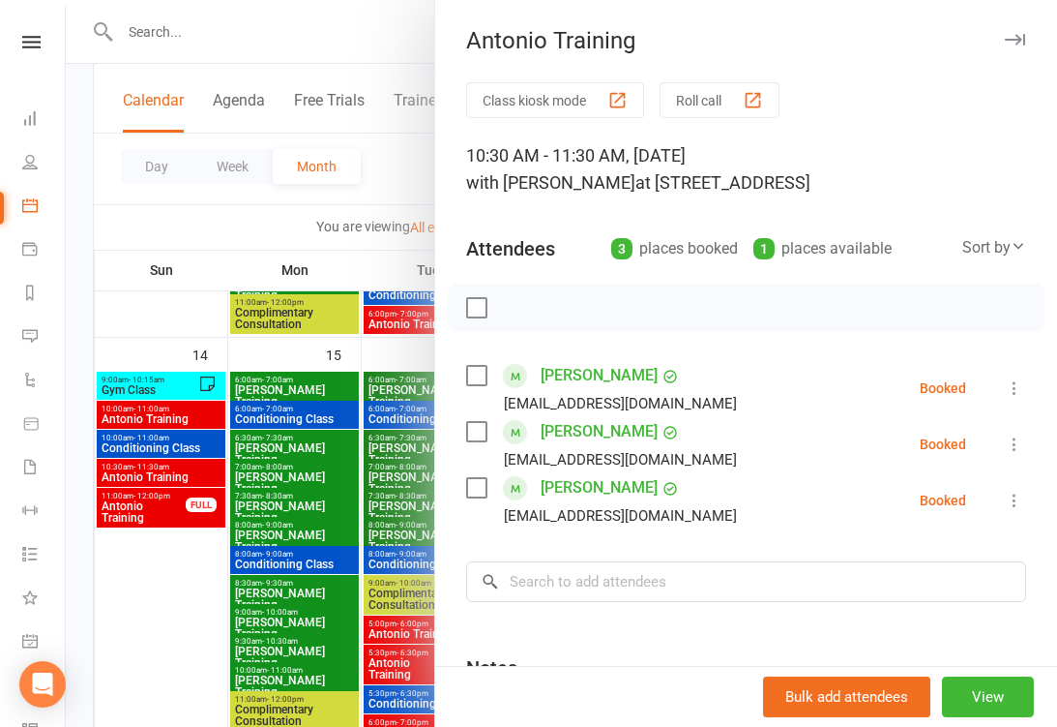
click at [294, 444] on div at bounding box center [562, 363] width 992 height 727
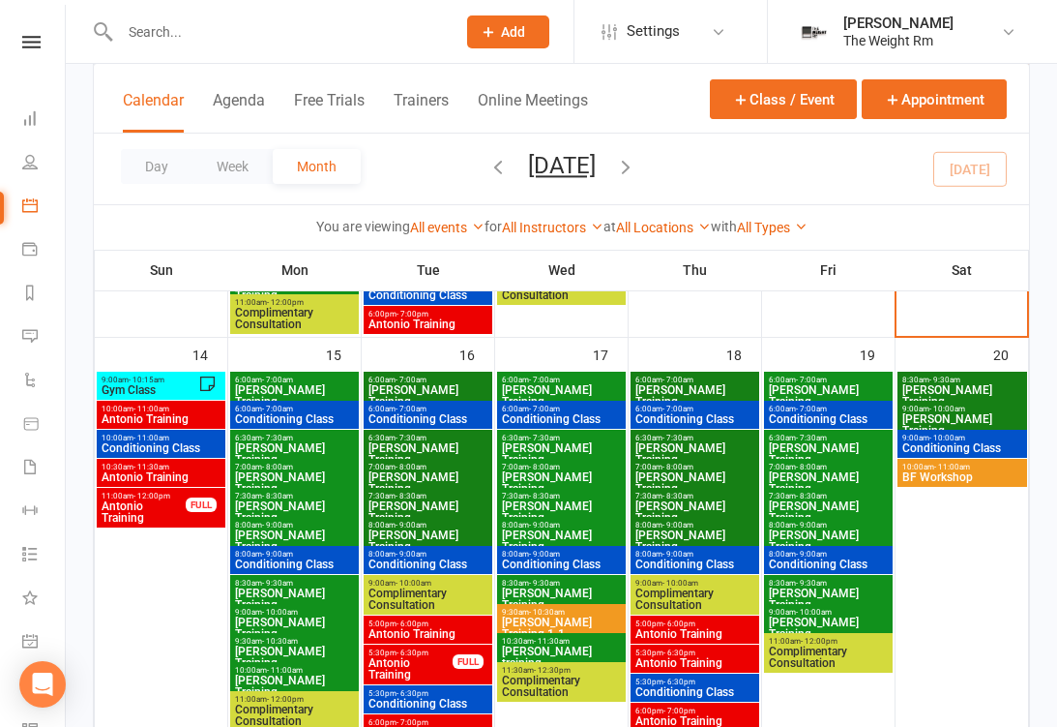
click at [165, 500] on span "Antonio Training" at bounding box center [144, 511] width 86 height 23
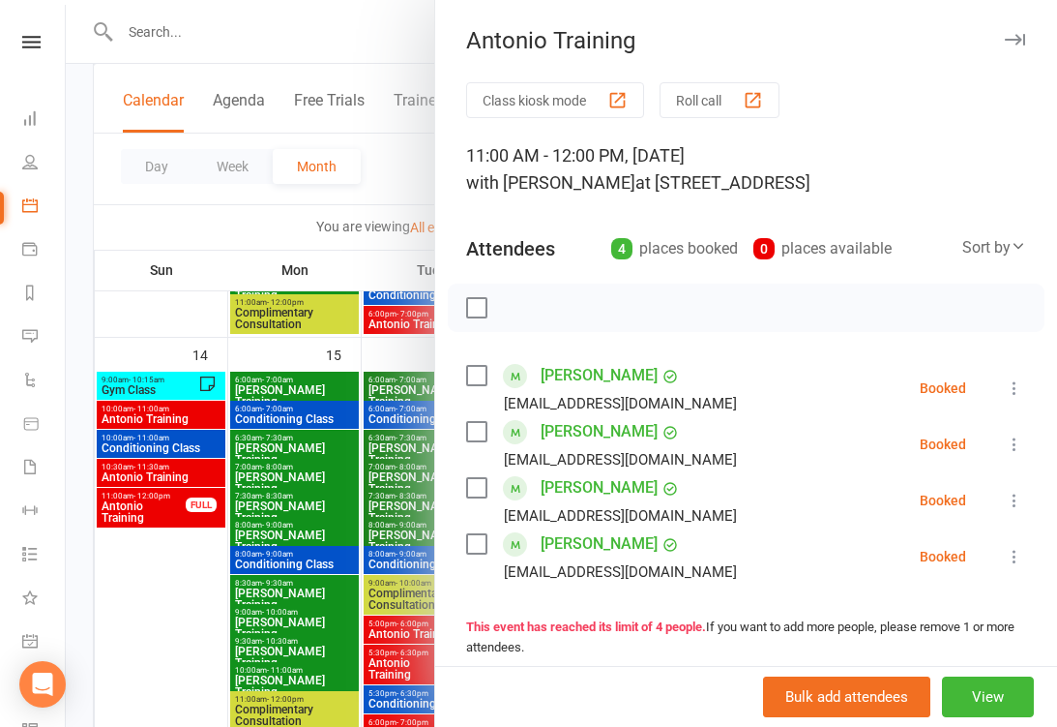
click at [253, 487] on div at bounding box center [562, 363] width 992 height 727
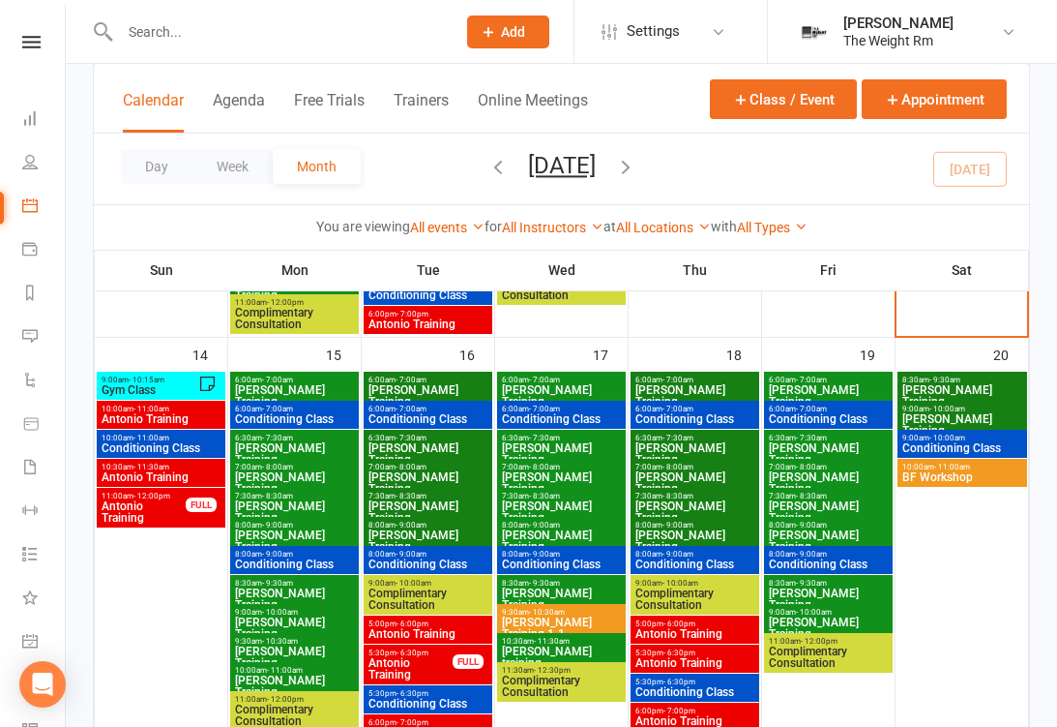
click at [19, 128] on li "Dashboard" at bounding box center [31, 121] width 65 height 44
click at [40, 102] on link "Dashboard" at bounding box center [44, 121] width 44 height 44
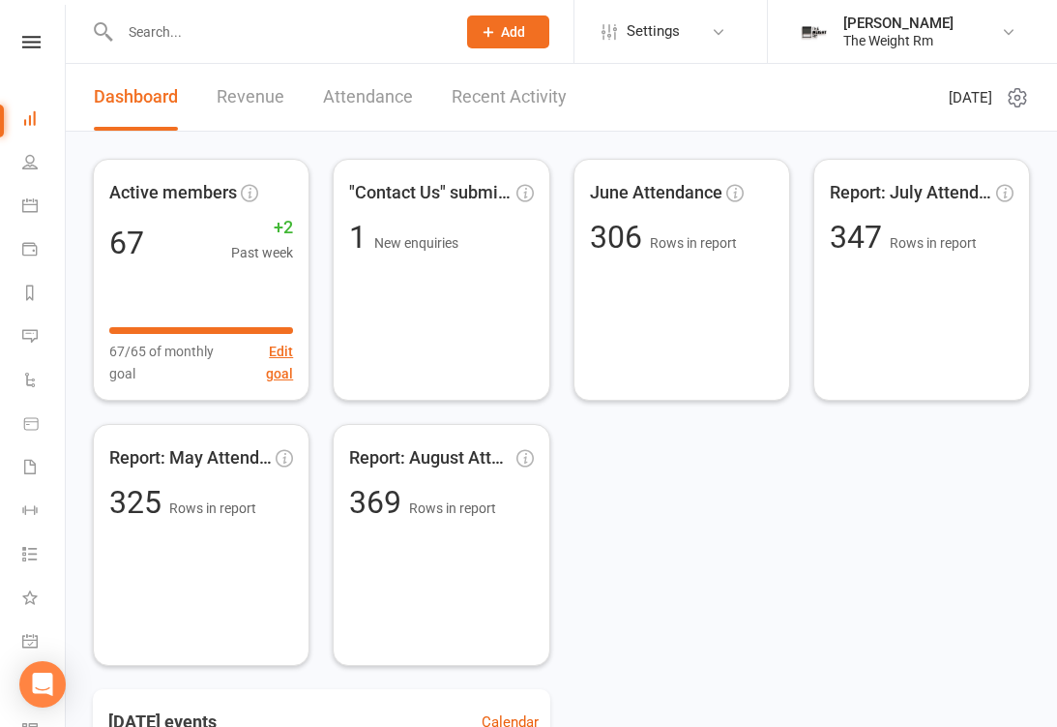
click at [486, 96] on link "Recent Activity" at bounding box center [509, 97] width 115 height 67
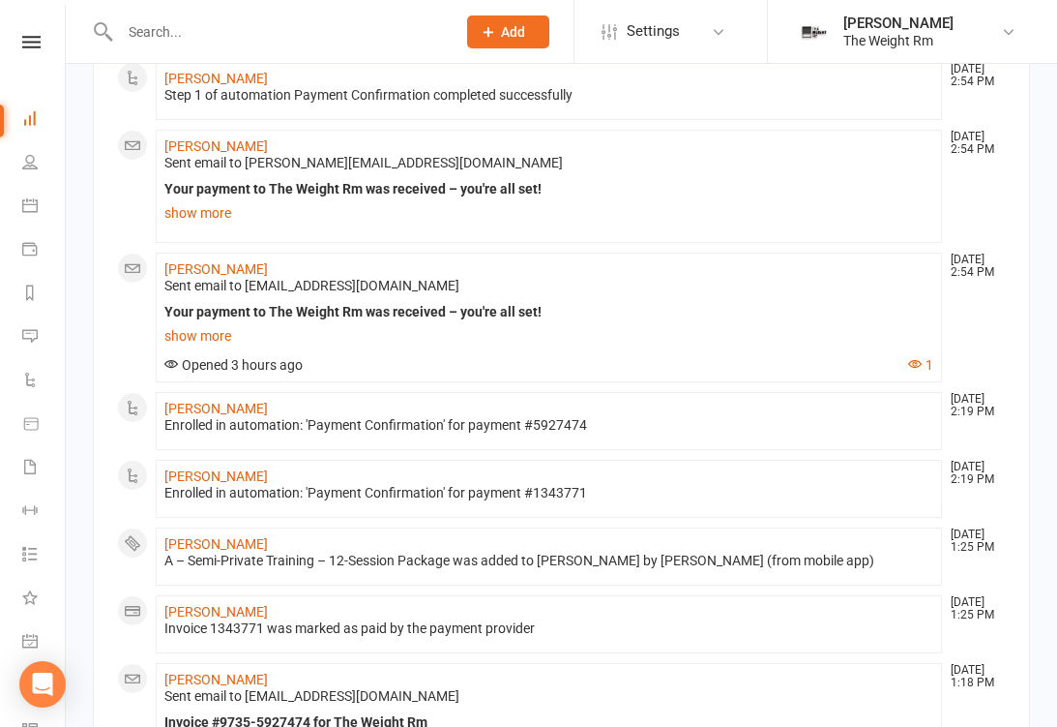
scroll to position [385, 0]
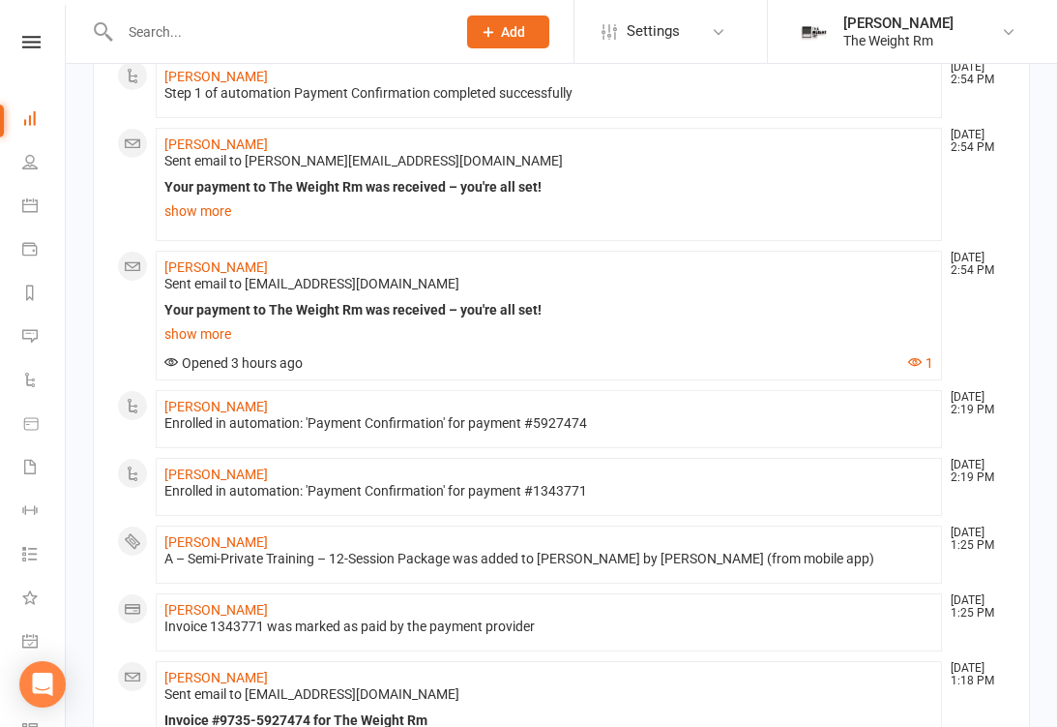
click at [25, 197] on icon at bounding box center [29, 204] width 15 height 15
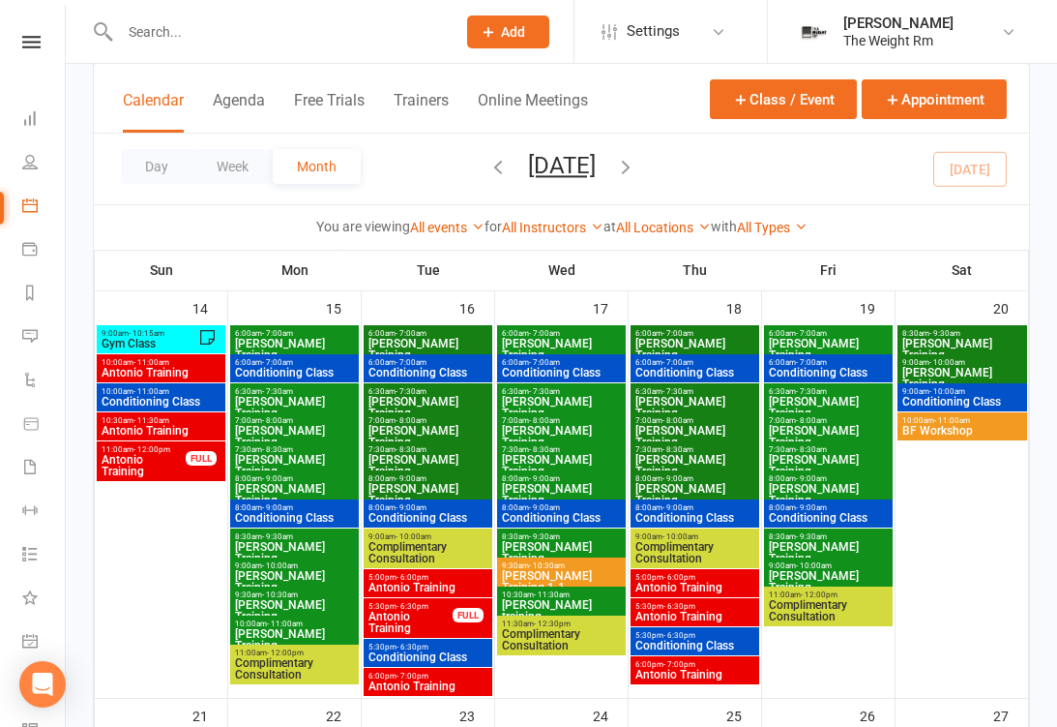
scroll to position [933, 0]
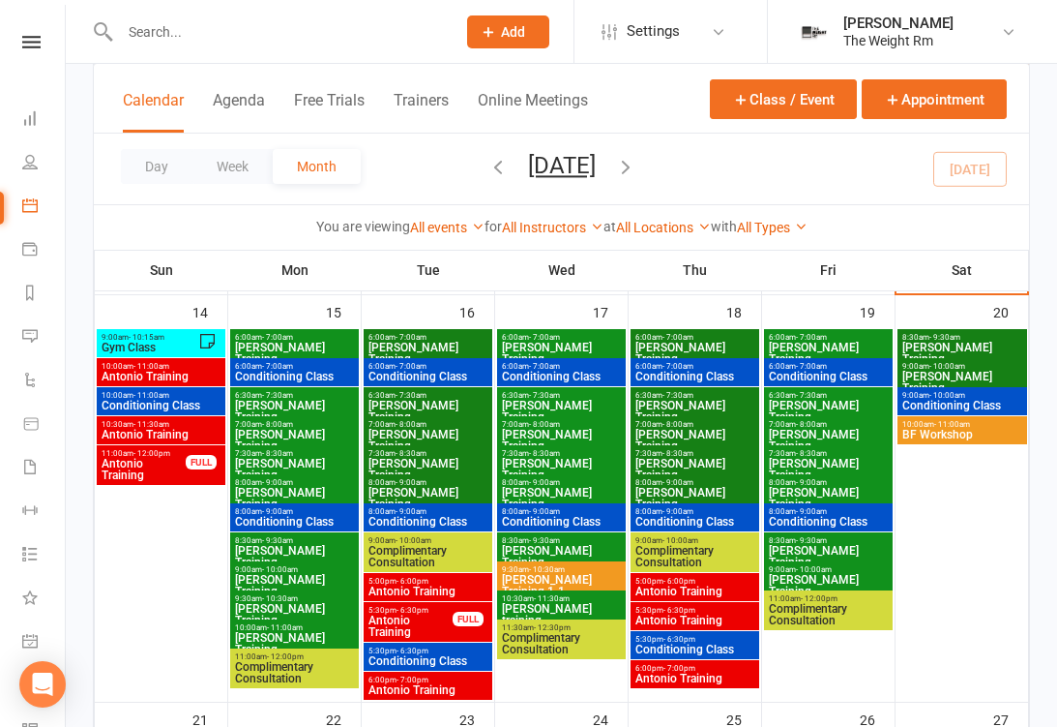
click at [172, 466] on span "Antonio Training" at bounding box center [144, 469] width 86 height 23
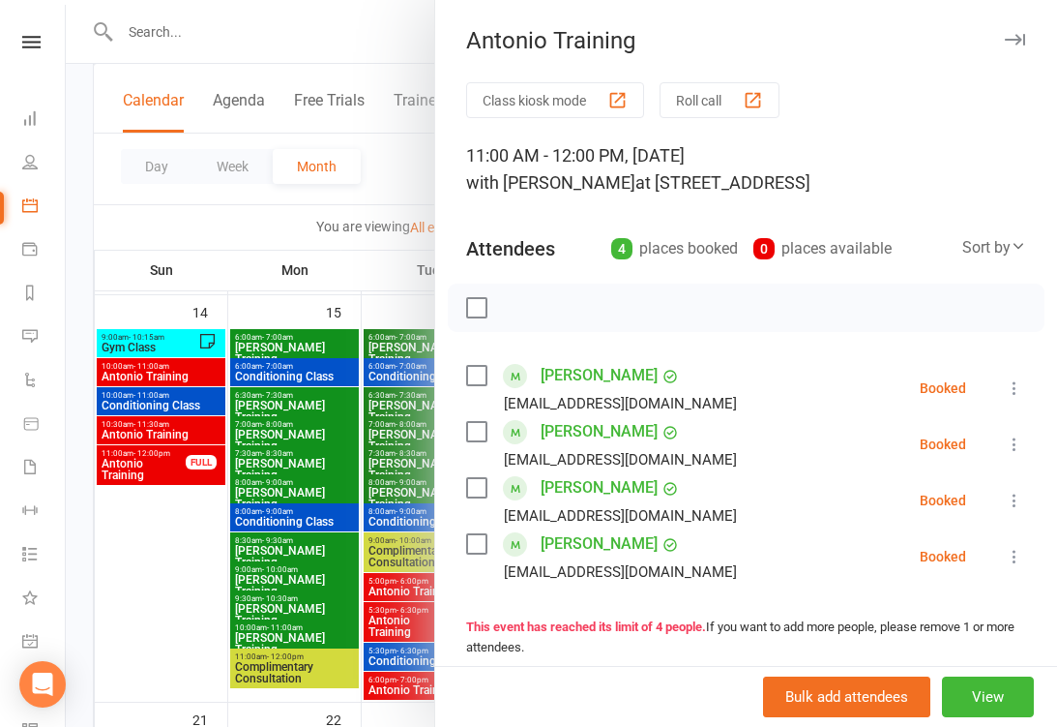
click at [144, 442] on div at bounding box center [562, 363] width 992 height 727
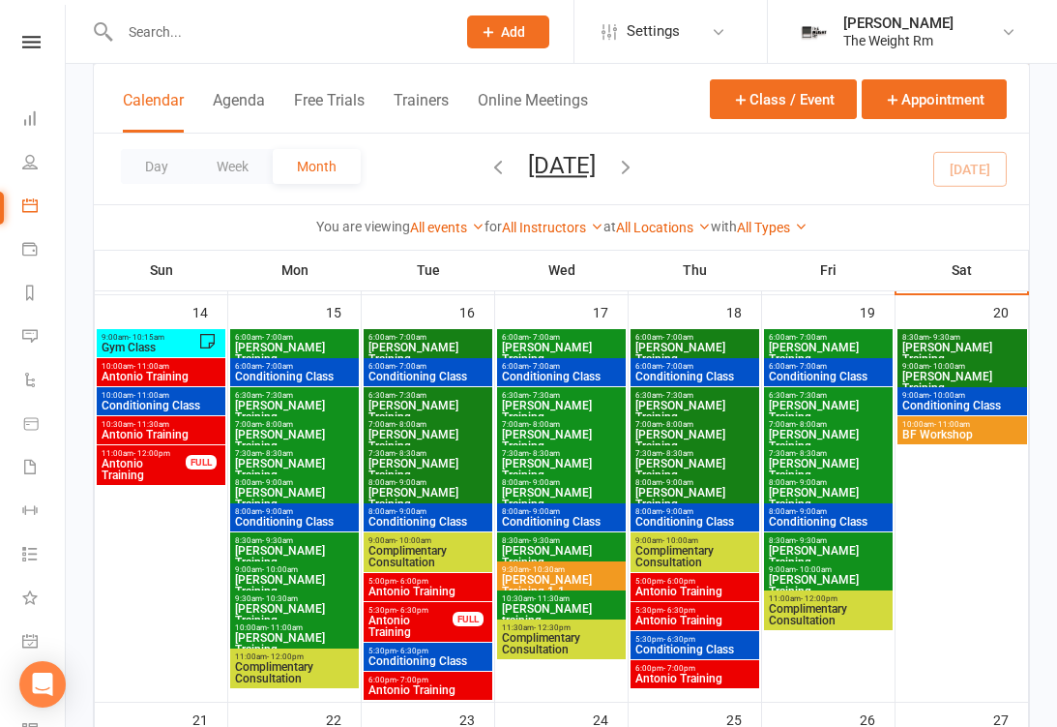
click at [171, 429] on span "Antonio Training" at bounding box center [161, 435] width 121 height 12
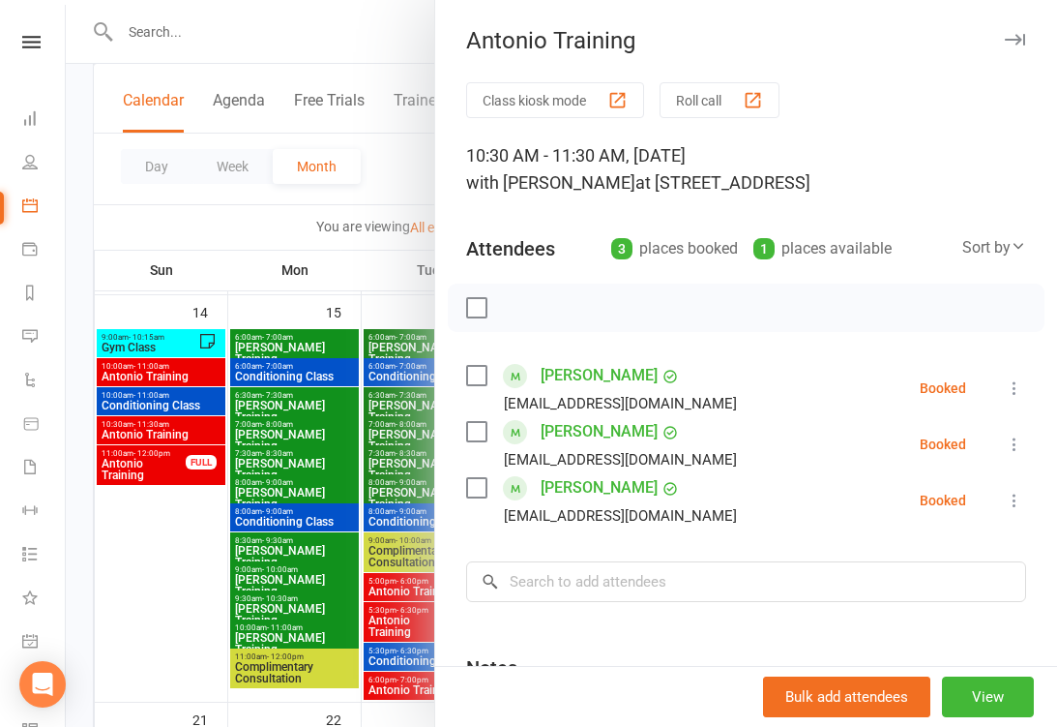
click at [187, 438] on div at bounding box center [562, 363] width 992 height 727
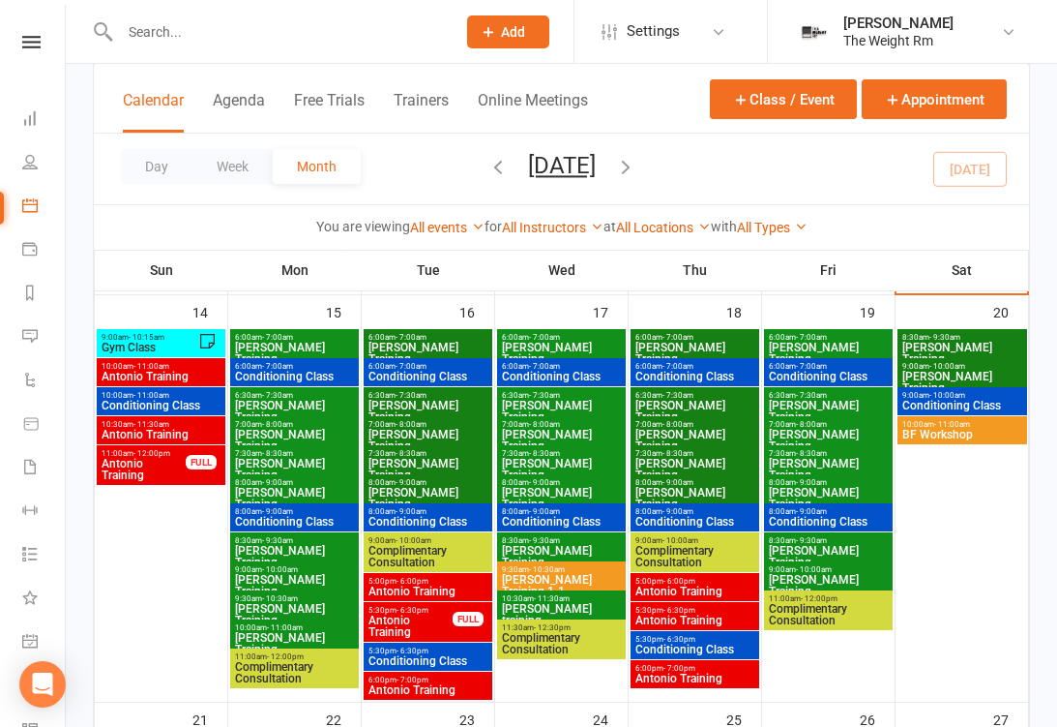
click at [189, 401] on span "Conditioning Class" at bounding box center [161, 406] width 121 height 12
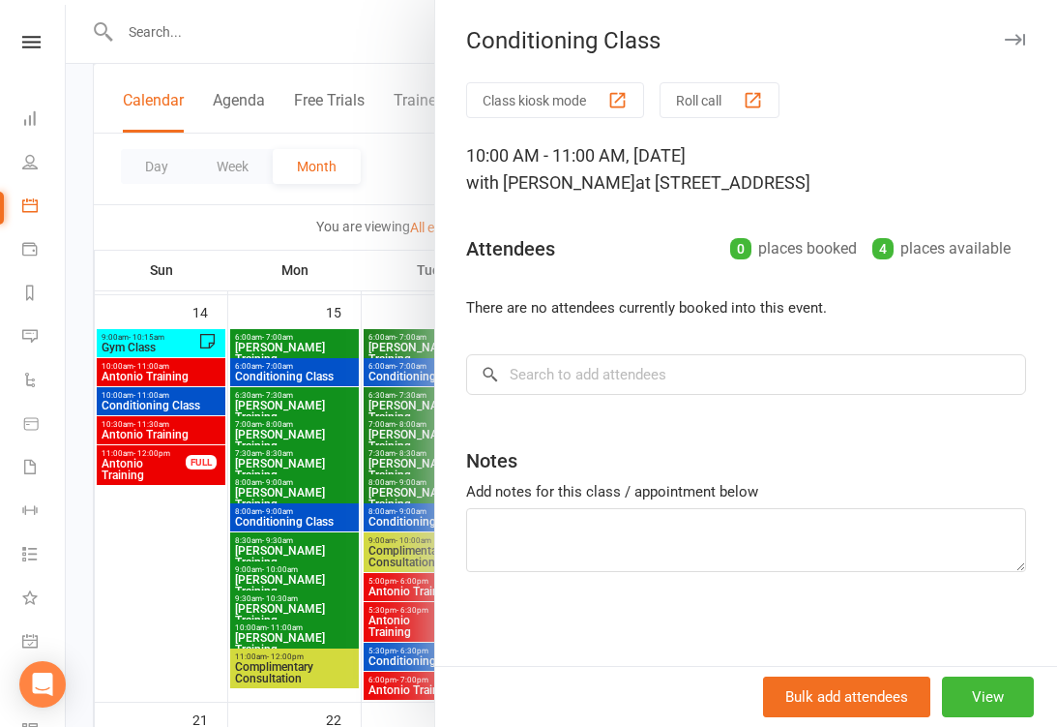
click at [168, 403] on div at bounding box center [562, 363] width 992 height 727
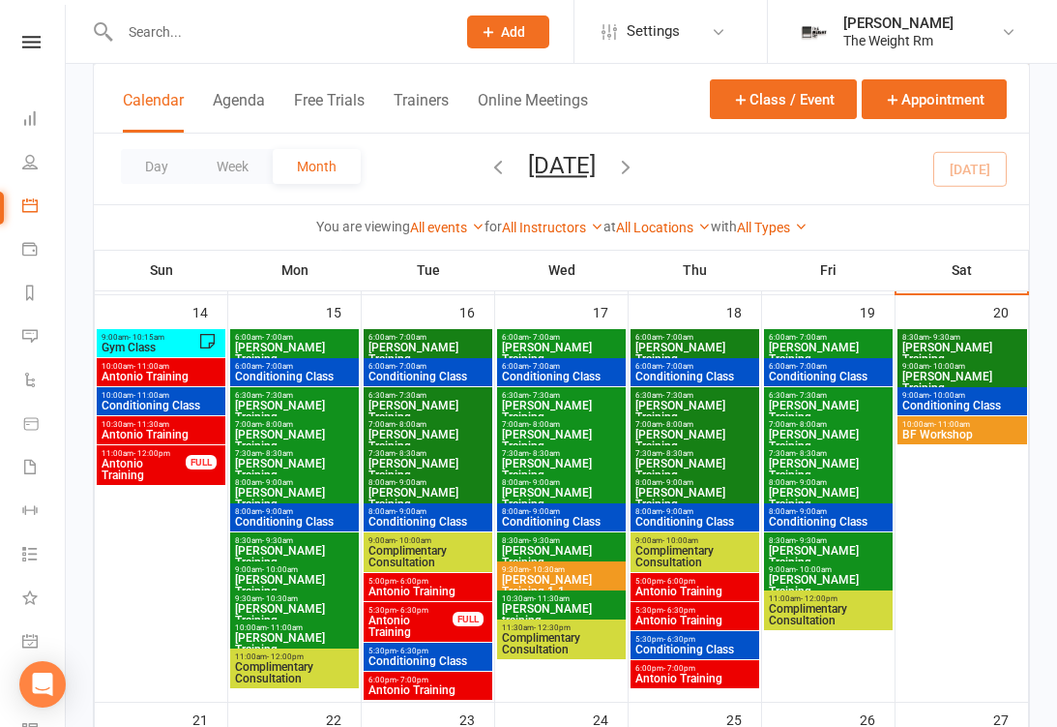
click at [189, 376] on span "Antonio Training" at bounding box center [161, 377] width 121 height 12
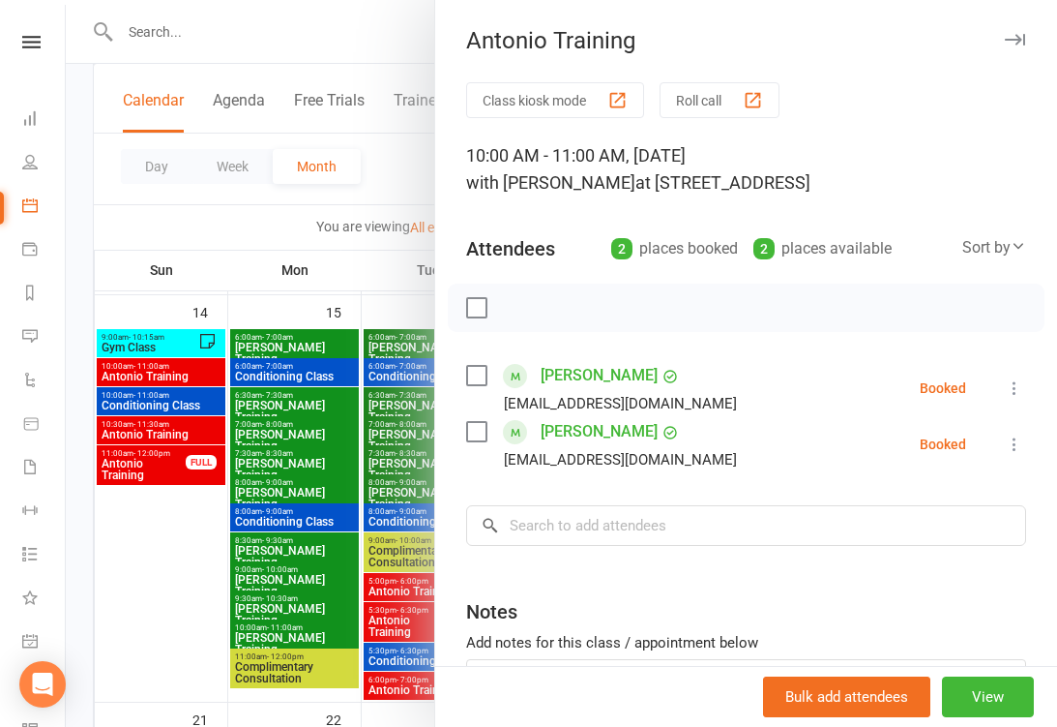
click at [175, 372] on div at bounding box center [562, 363] width 992 height 727
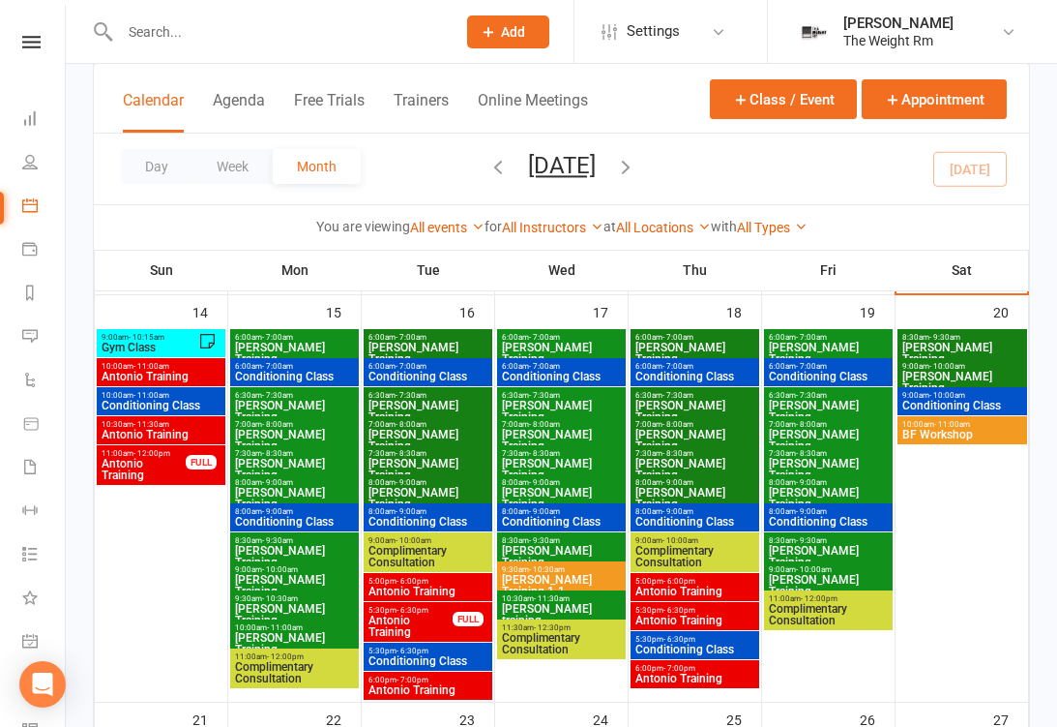
click at [169, 342] on span "Gym Class" at bounding box center [150, 348] width 98 height 12
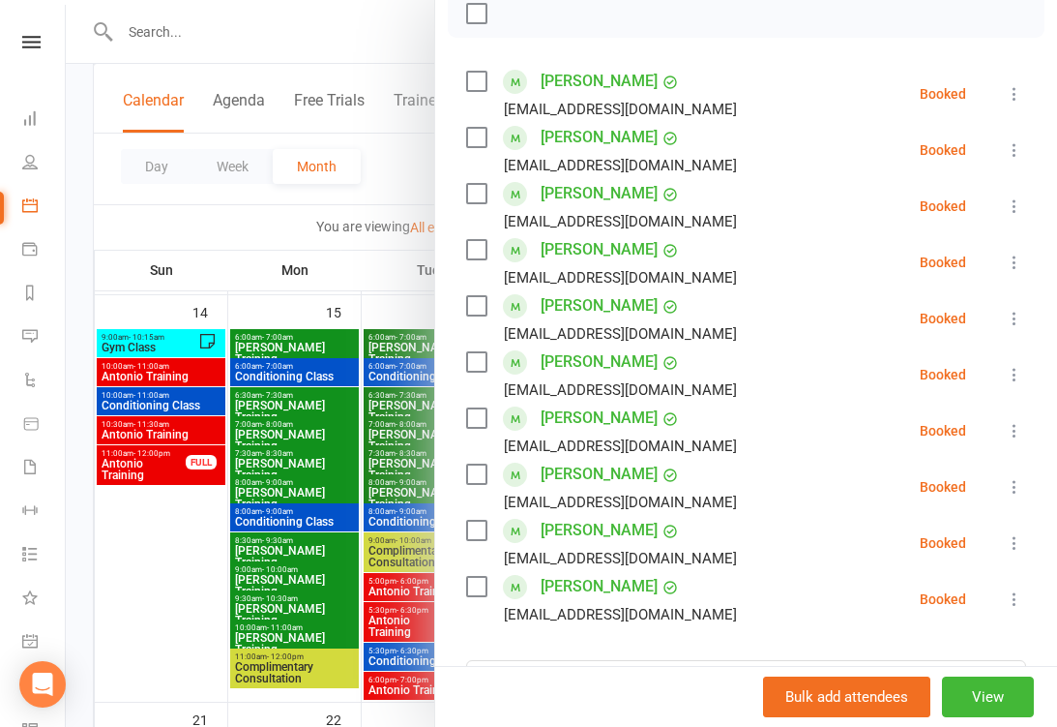
scroll to position [291, 0]
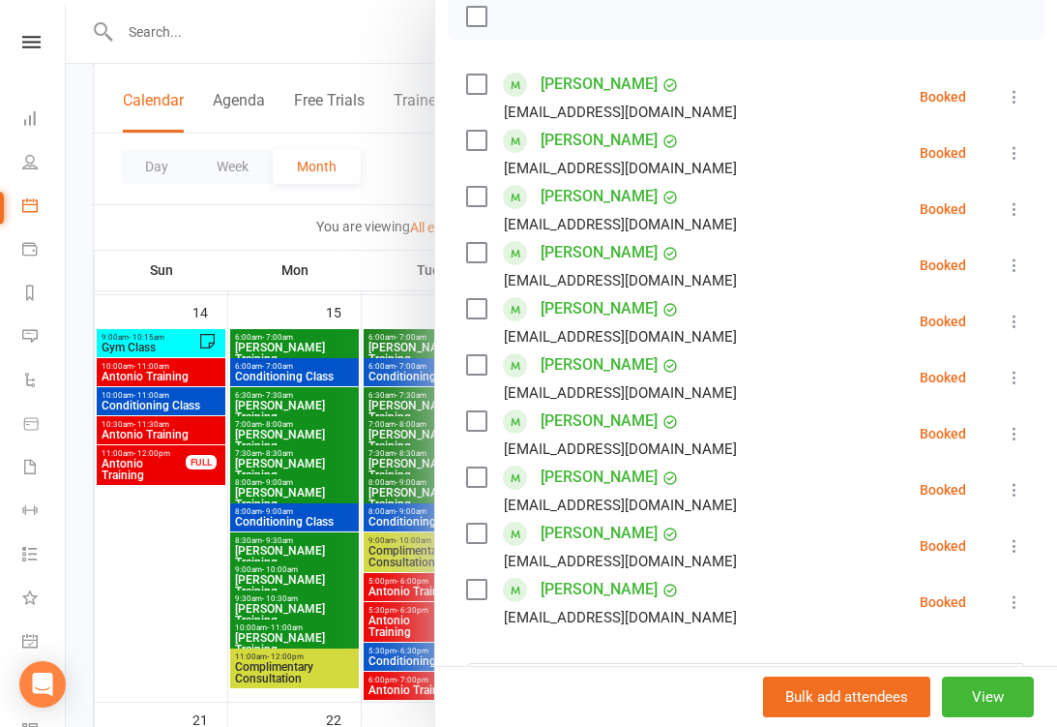
click at [263, 434] on div at bounding box center [562, 363] width 992 height 727
